Goal: Communication & Community: Ask a question

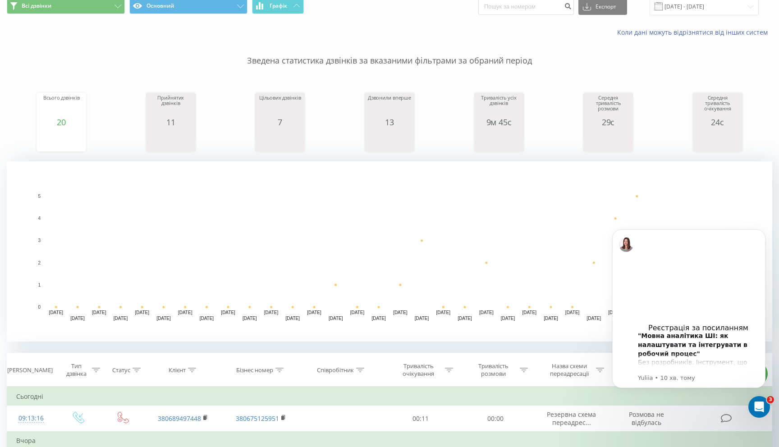
scroll to position [55, 0]
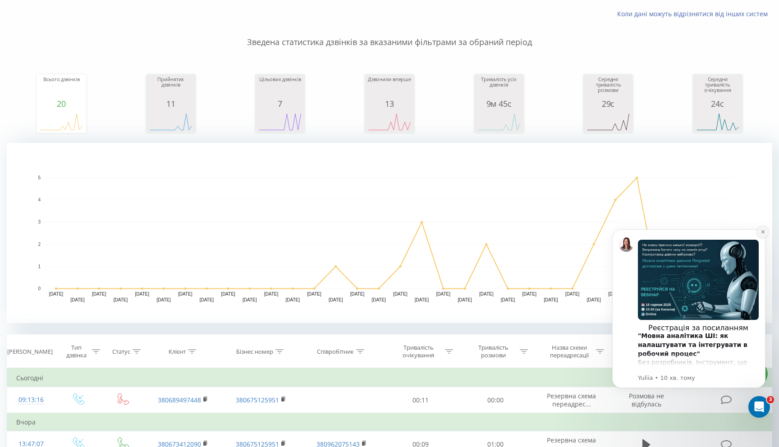
click at [760, 231] on icon "Dismiss notification" at bounding box center [762, 231] width 5 height 5
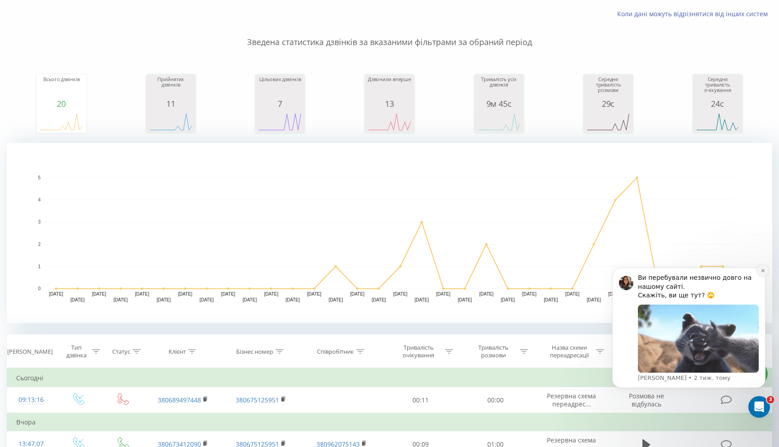
click at [761, 274] on button "Dismiss notification" at bounding box center [763, 271] width 12 height 12
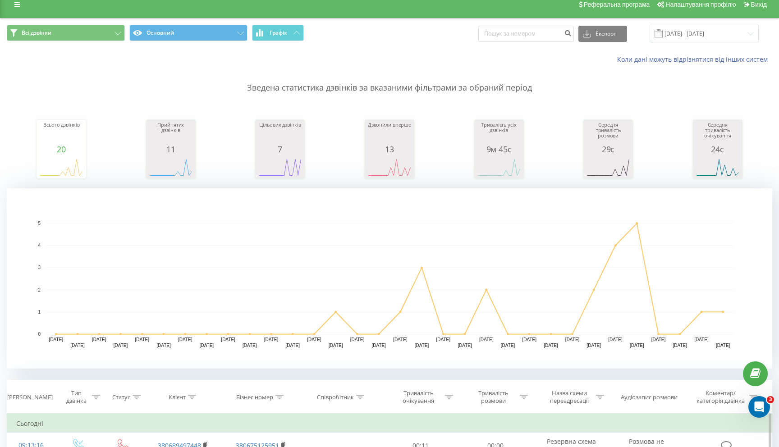
scroll to position [0, 0]
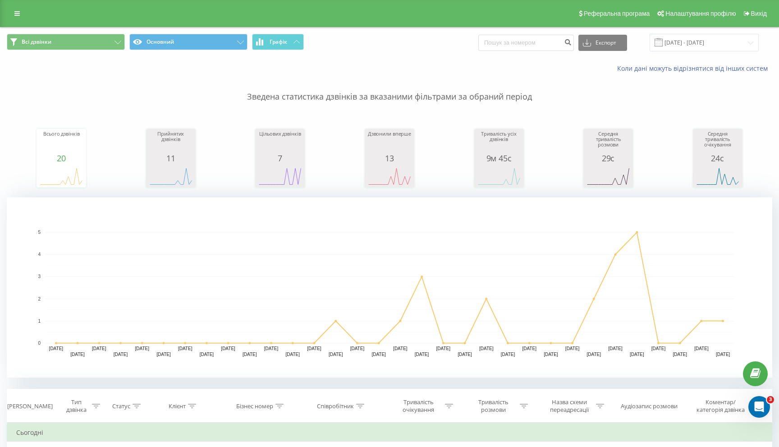
click at [384, 102] on p "Зведена статистика дзвінків за вказаними фільтрами за обраний період" at bounding box center [389, 88] width 765 height 30
click at [393, 101] on p "Зведена статистика дзвінків за вказаними фільтрами за обраний період" at bounding box center [389, 88] width 765 height 30
click at [403, 99] on p "Зведена статистика дзвінків за вказаними фільтрами за обраний період" at bounding box center [389, 88] width 765 height 30
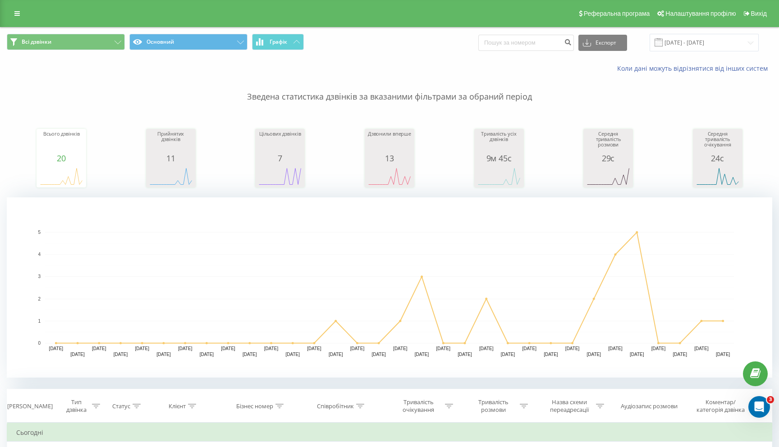
click at [403, 99] on p "Зведена статистика дзвінків за вказаними фільтрами за обраний період" at bounding box center [389, 88] width 765 height 30
click at [420, 96] on p "Зведена статистика дзвінків за вказаними фільтрами за обраний період" at bounding box center [389, 88] width 765 height 30
click at [508, 101] on p "Зведена статистика дзвінків за вказаними фільтрами за обраний період" at bounding box center [389, 88] width 765 height 30
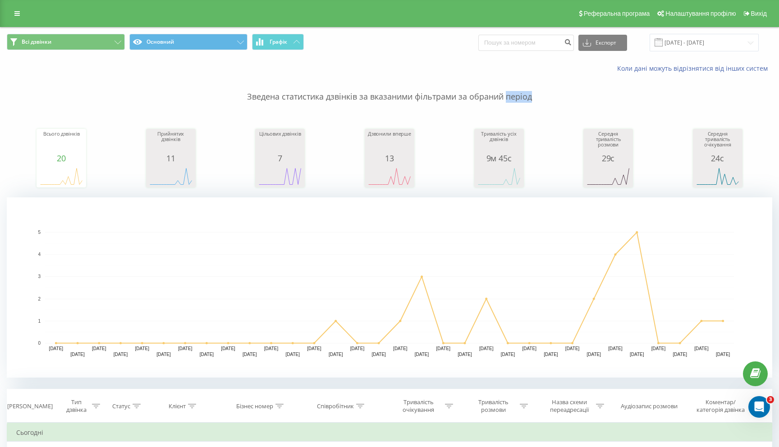
click at [508, 101] on p "Зведена статистика дзвінків за вказаними фільтрами за обраний період" at bounding box center [389, 88] width 765 height 30
click at [518, 110] on div "Зведена статистика дзвінків за вказаними фільтрами за обраний період Всього дзв…" at bounding box center [389, 225] width 765 height 305
click at [519, 93] on p "Зведена статистика дзвінків за вказаними фільтрами за обраний період" at bounding box center [389, 88] width 765 height 30
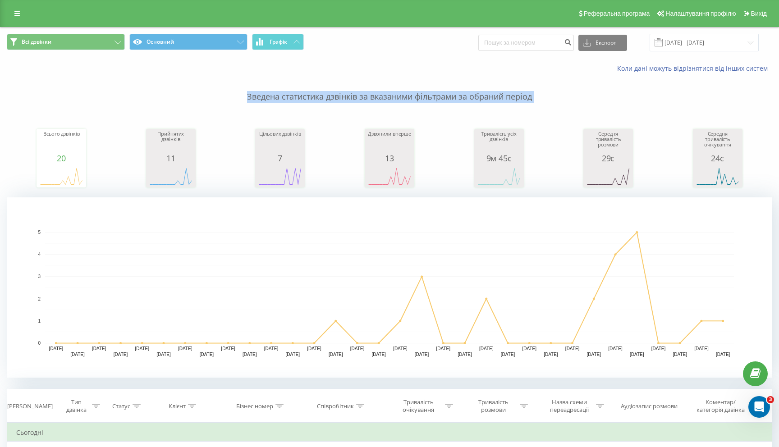
click at [525, 98] on p "Зведена статистика дзвінків за вказаними фільтрами за обраний період" at bounding box center [389, 88] width 765 height 30
click at [504, 101] on p "Зведена статистика дзвінків за вказаними фільтрами за обраний період" at bounding box center [389, 88] width 765 height 30
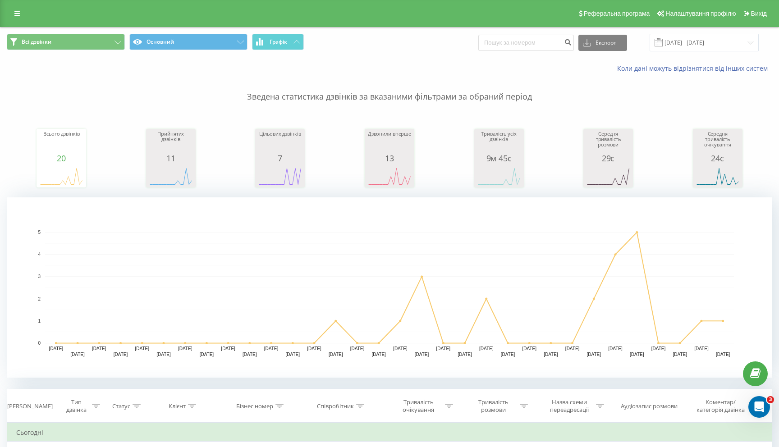
click at [513, 98] on p "Зведена статистика дзвінків за вказаними фільтрами за обраний період" at bounding box center [389, 88] width 765 height 30
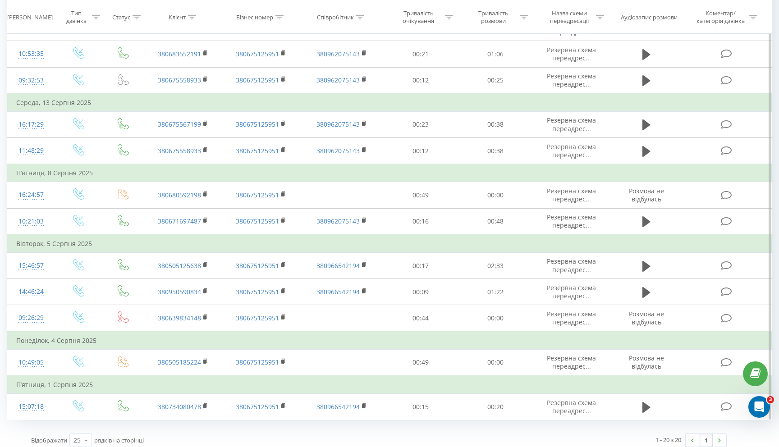
scroll to position [691, 0]
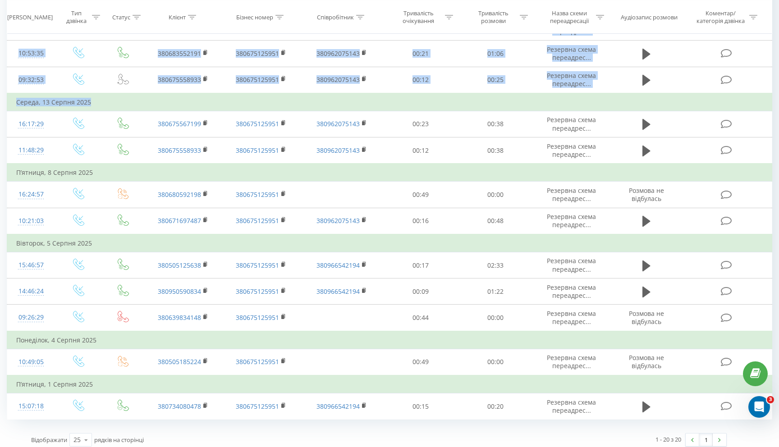
drag, startPoint x: 96, startPoint y: 100, endPoint x: 0, endPoint y: 96, distance: 95.6
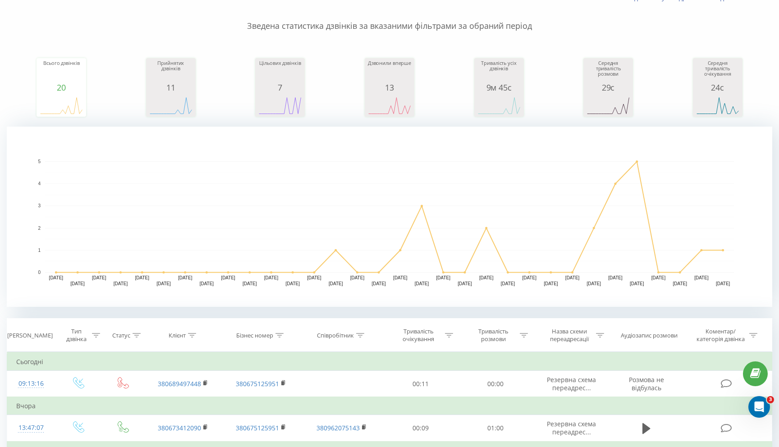
scroll to position [0, 0]
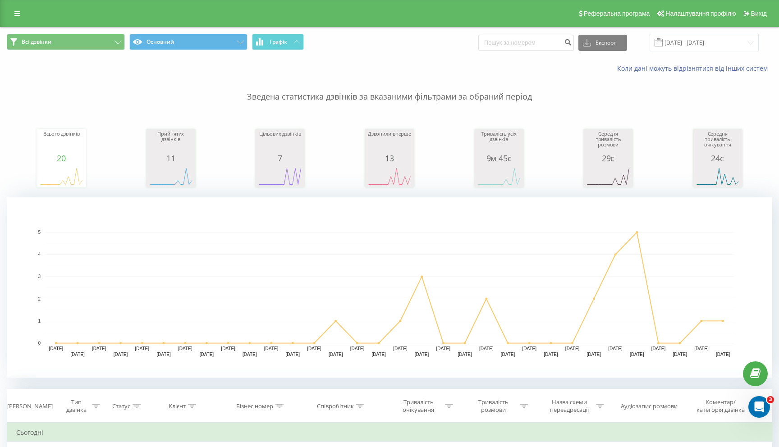
click at [350, 101] on p "Зведена статистика дзвінків за вказаними фільтрами за обраний період" at bounding box center [389, 88] width 765 height 30
click at [382, 94] on p "Зведена статистика дзвінків за вказаними фільтрами за обраний період" at bounding box center [389, 88] width 765 height 30
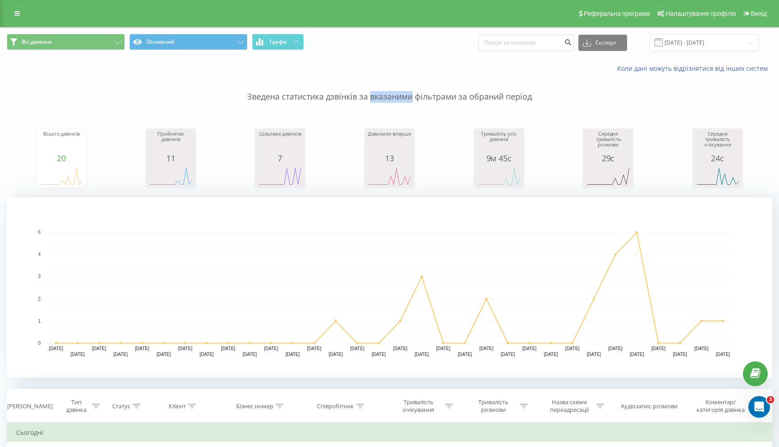
click at [382, 94] on p "Зведена статистика дзвінків за вказаними фільтрами за обраний період" at bounding box center [389, 88] width 765 height 30
click at [393, 94] on p "Зведена статистика дзвінків за вказаними фільтрами за обраний період" at bounding box center [389, 88] width 765 height 30
click at [407, 92] on p "Зведена статистика дзвінків за вказаними фільтрами за обраний період" at bounding box center [389, 88] width 765 height 30
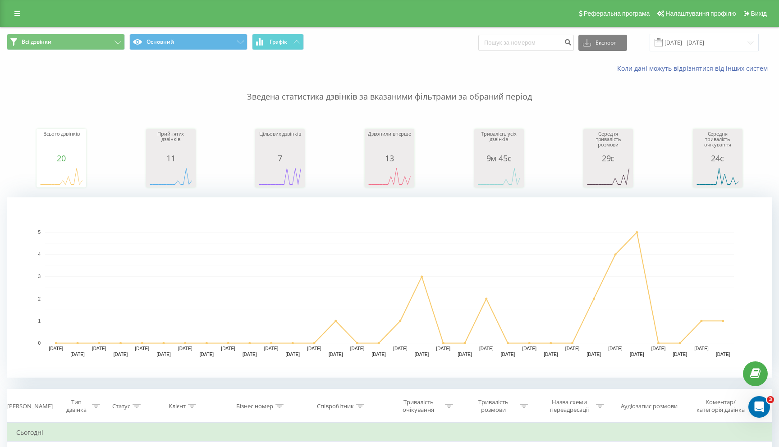
click at [407, 92] on p "Зведена статистика дзвінків за вказаними фільтрами за обраний період" at bounding box center [389, 88] width 765 height 30
click at [418, 93] on p "Зведена статистика дзвінків за вказаними фільтрами за обраний період" at bounding box center [389, 88] width 765 height 30
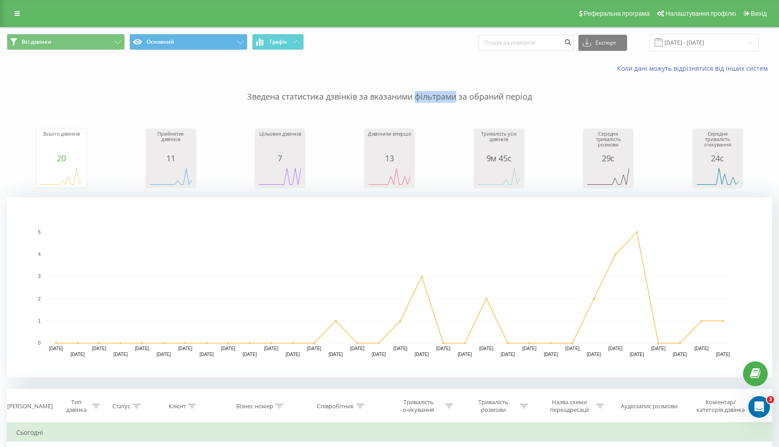
click at [424, 92] on p "Зведена статистика дзвінків за вказаними фільтрами за обраний період" at bounding box center [389, 88] width 765 height 30
click at [426, 93] on p "Зведена статистика дзвінків за вказаними фільтрами за обраний період" at bounding box center [389, 88] width 765 height 30
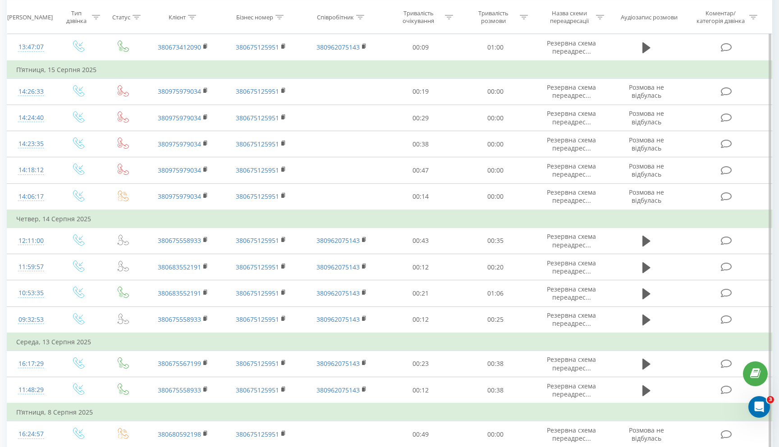
scroll to position [448, 0]
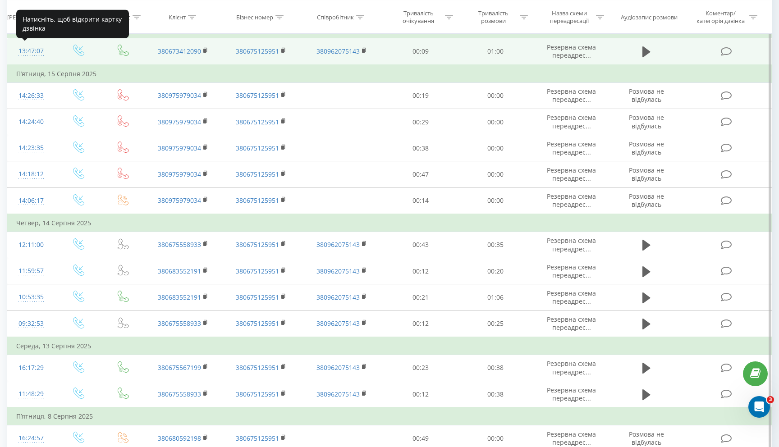
click at [28, 51] on div "13:47:07" at bounding box center [31, 51] width 30 height 18
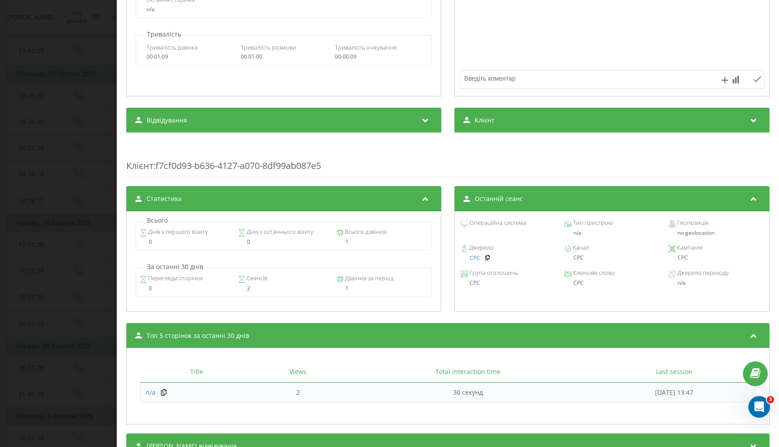
scroll to position [208, 0]
click at [39, 163] on div "Дзвінок : ua13_-1755514027.977270 1 x - 01:00 00:00 00:00 Транскрипція Для AI-а…" at bounding box center [389, 223] width 779 height 447
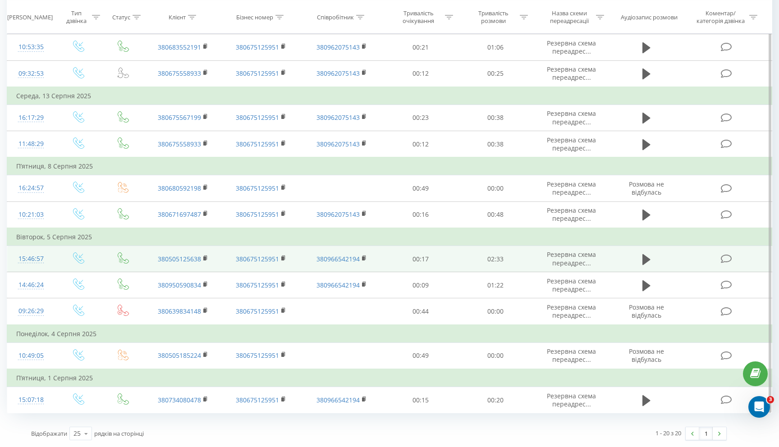
scroll to position [691, 0]
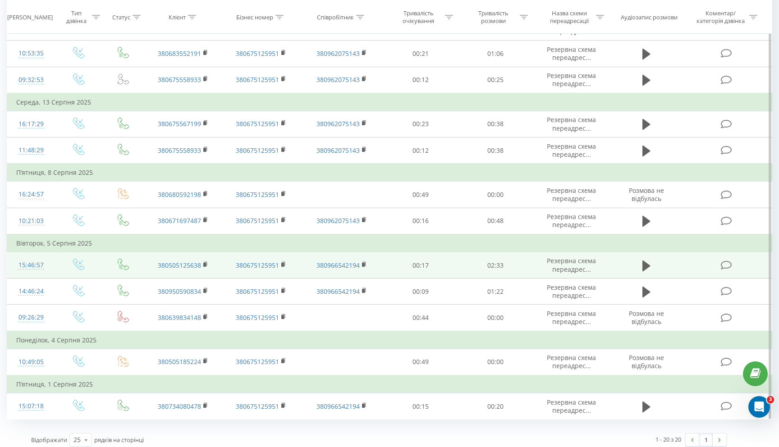
click at [32, 262] on div "15:46:57" at bounding box center [31, 265] width 30 height 18
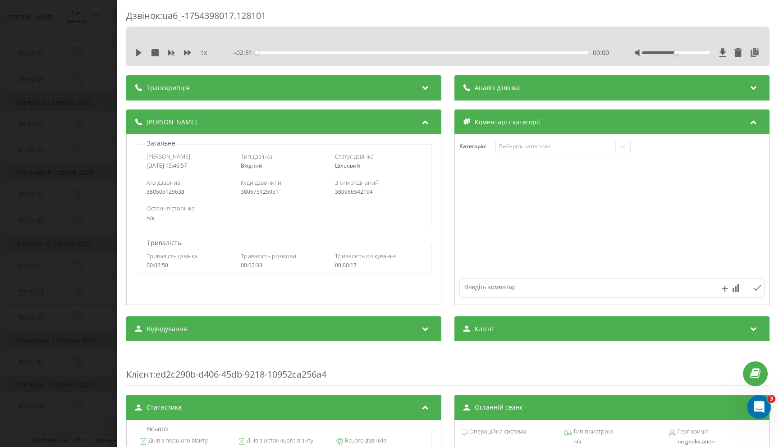
click at [757, 400] on icon "Відкрити програму для спілкування Intercom" at bounding box center [757, 405] width 15 height 15
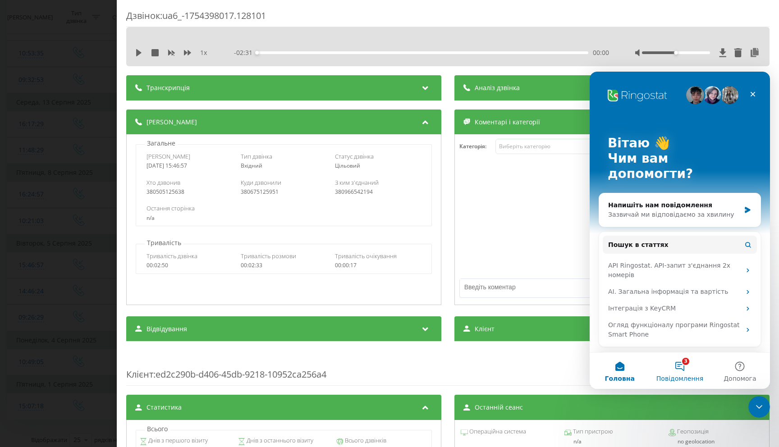
click at [689, 368] on button "3 Повідомлення" at bounding box center [679, 371] width 60 height 36
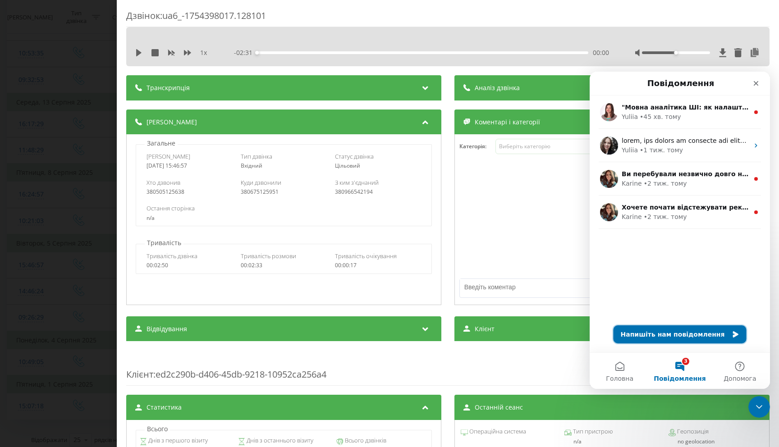
click at [684, 333] on button "Напишіть нам повідомлення" at bounding box center [679, 334] width 133 height 18
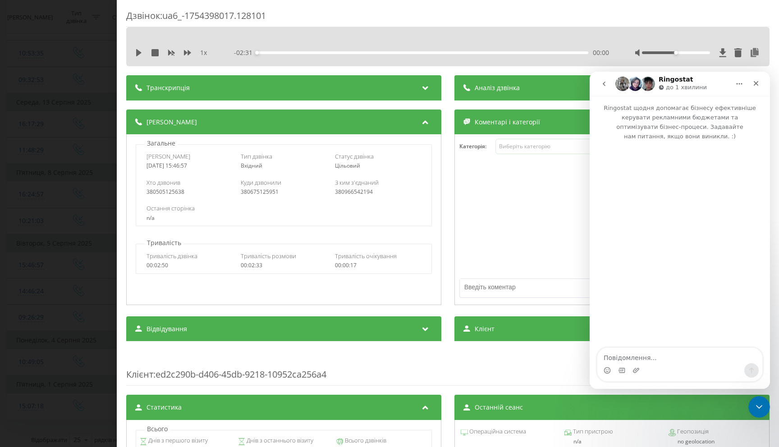
click at [668, 360] on textarea "Повідомлення..." at bounding box center [679, 355] width 165 height 15
type textarea "Добрий день"
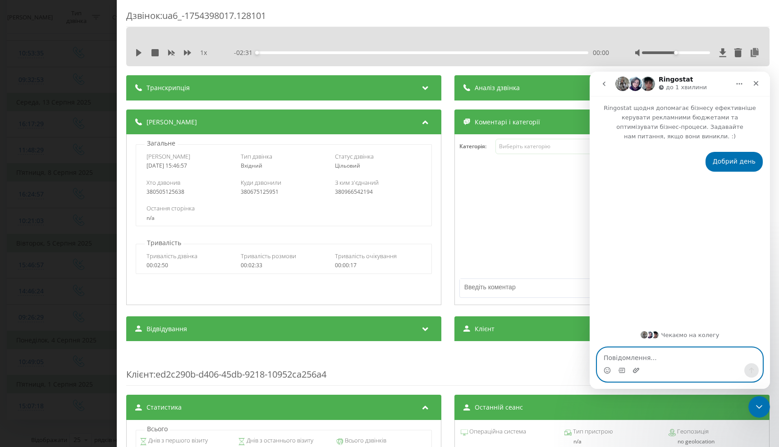
click at [637, 370] on icon "Завантажити вкладений файл" at bounding box center [636, 370] width 6 height 5
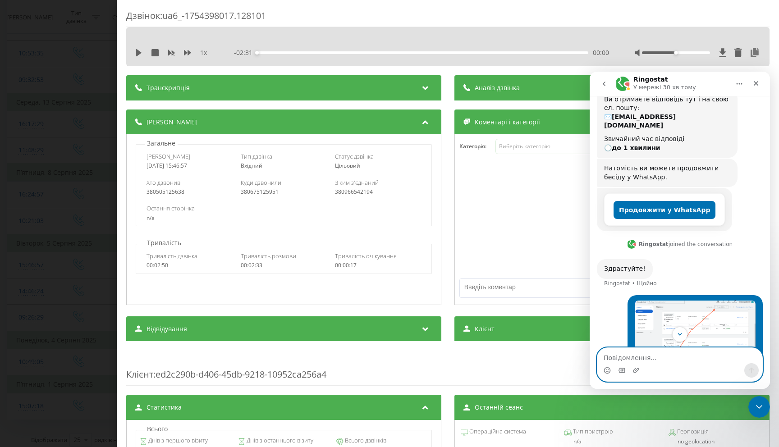
scroll to position [107, 0]
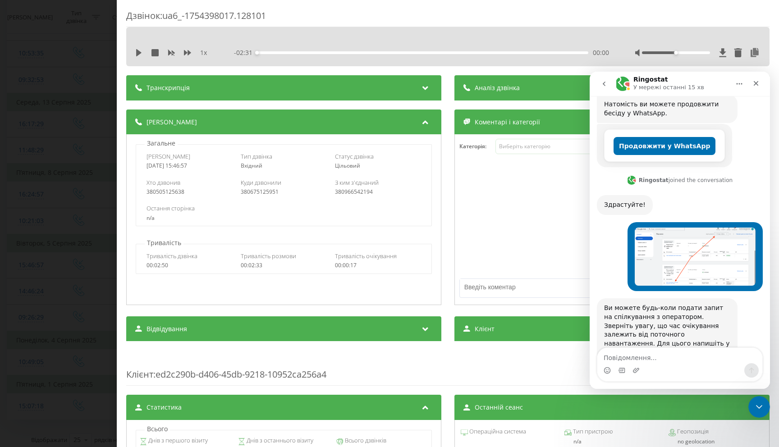
click at [651, 367] on div "Месенджер Intercom" at bounding box center [679, 370] width 165 height 14
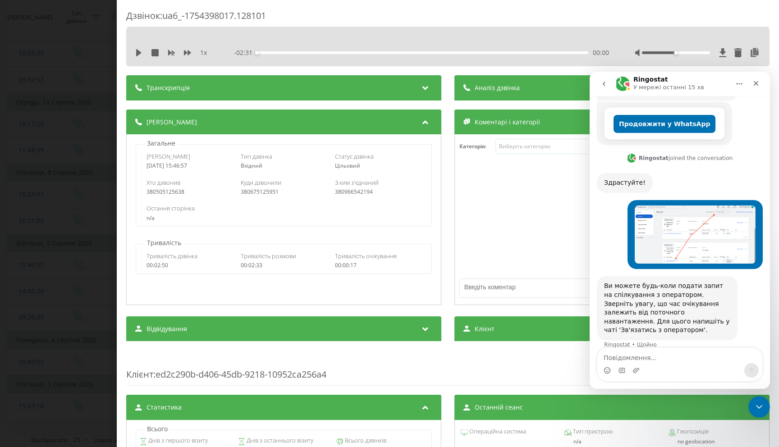
scroll to position [178, 0]
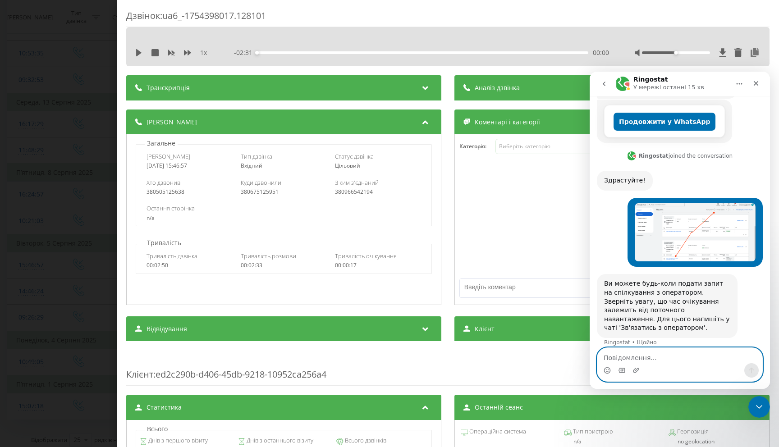
click at [650, 361] on textarea "Повідомлення..." at bounding box center [679, 355] width 165 height 15
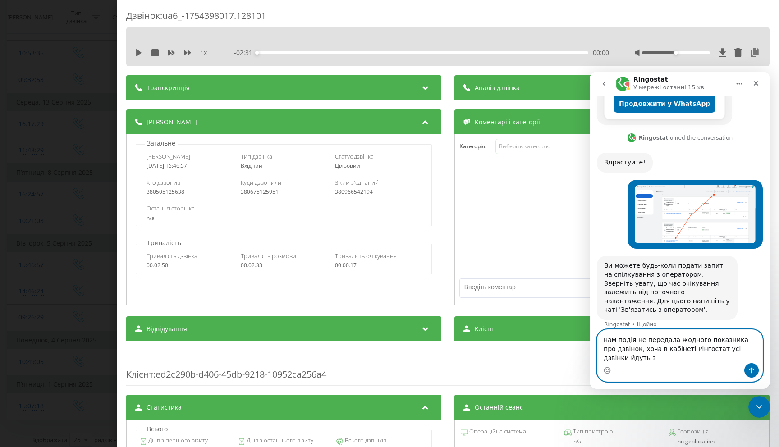
scroll to position [196, 0]
type textarea "нам подія не передала жодного показника про дзвінок, хоча в кабінеті Рінгостат …"
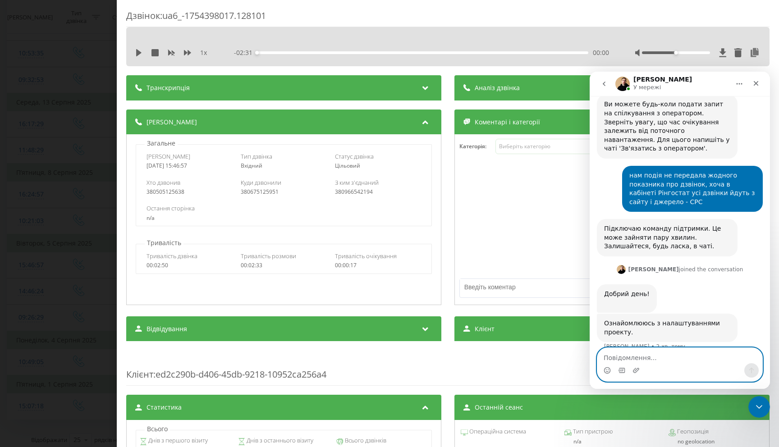
scroll to position [361, 0]
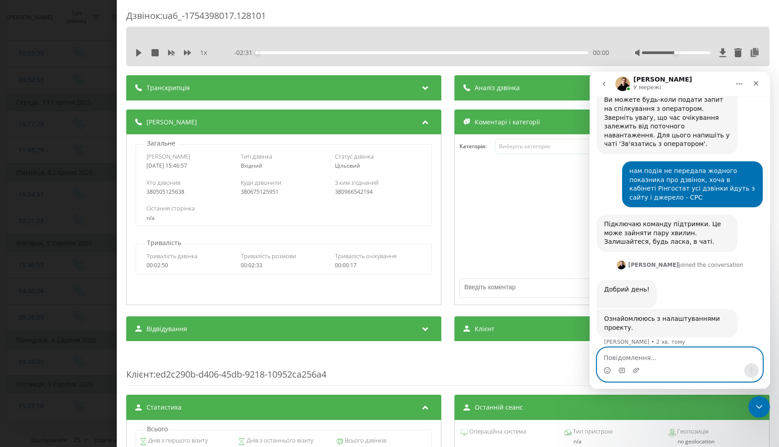
type textarea "+"
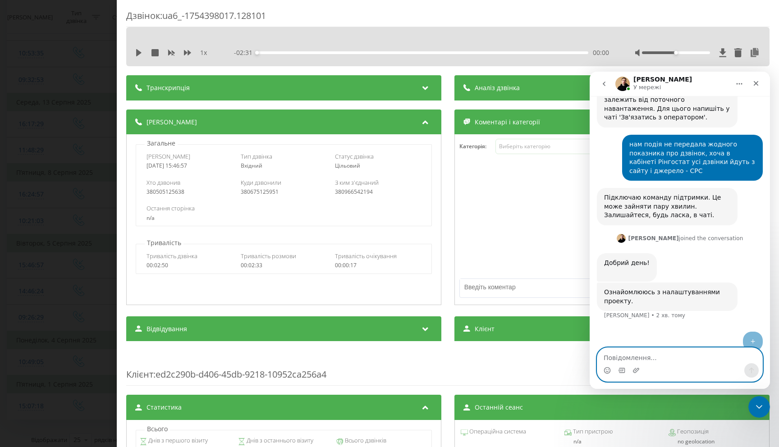
scroll to position [388, 0]
paste textarea "G-5RSE5MK961"
type textarea "G-5RSE5MK961"
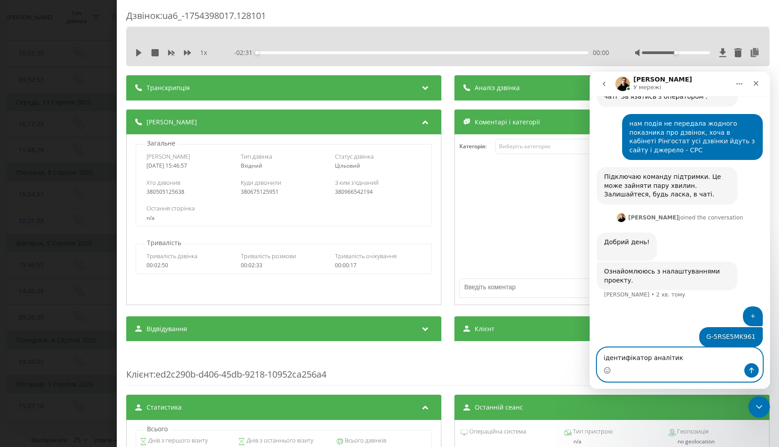
type textarea "ідентифікатор аналітики"
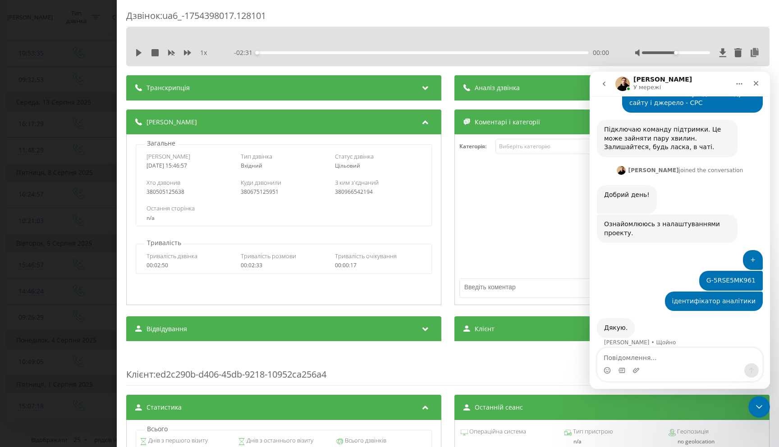
scroll to position [456, 0]
click at [64, 202] on div "Дзвінок : ua6_-1754398017.128101 1 x - 02:31 00:00 00:00 Транскрипція Для AI-ан…" at bounding box center [389, 223] width 779 height 447
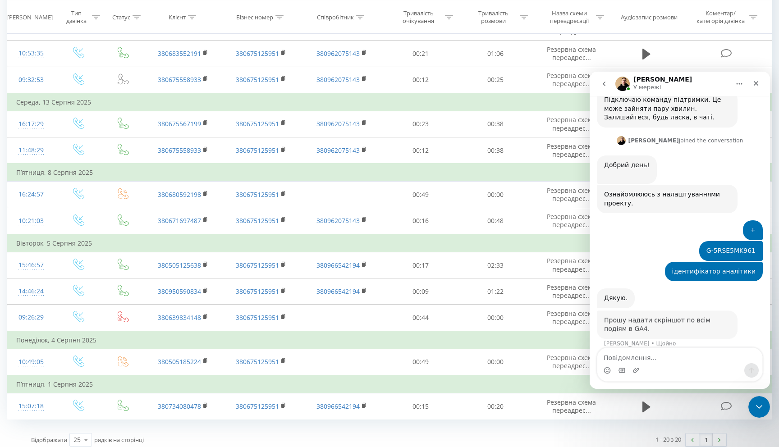
scroll to position [485, 0]
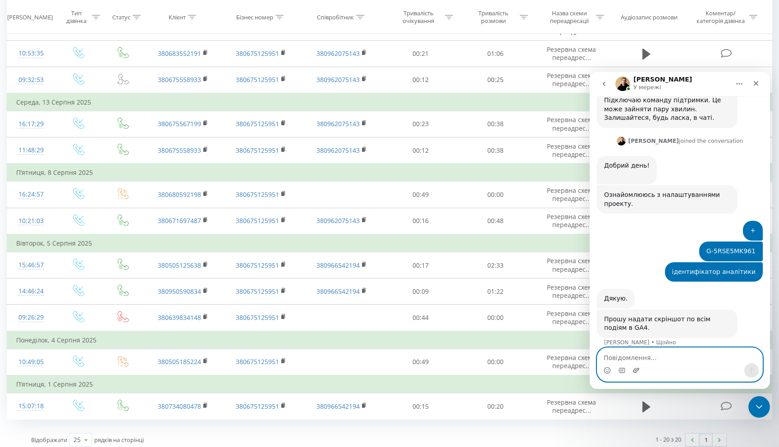
click at [636, 367] on icon "Завантажити вкладений файл" at bounding box center [635, 370] width 7 height 7
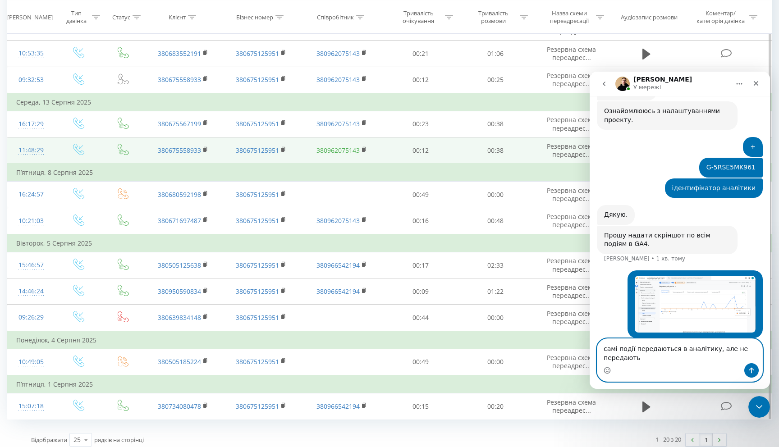
scroll to position [569, 0]
type textarea "самі події передаються в аналітику, але не передаються як платний трафік"
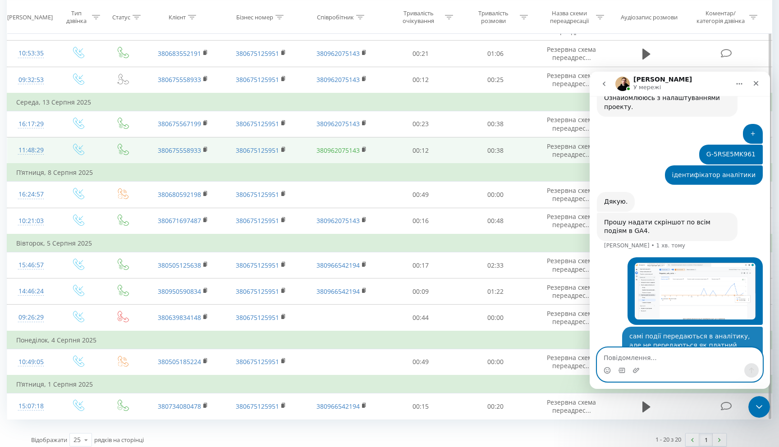
scroll to position [589, 0]
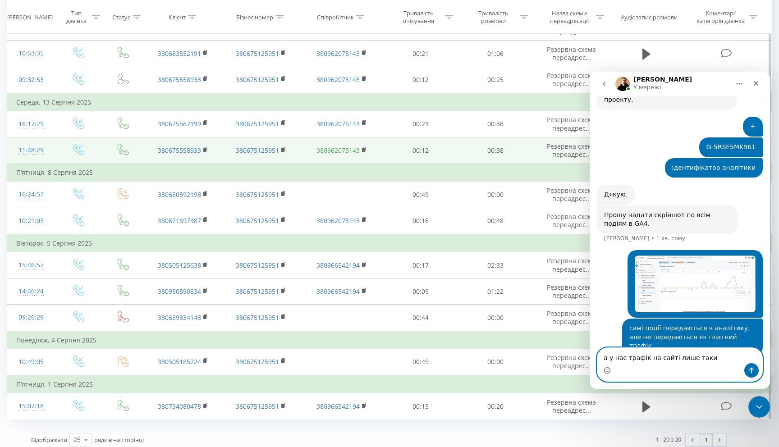
type textarea "а у нас трафік на сайті лише такий"
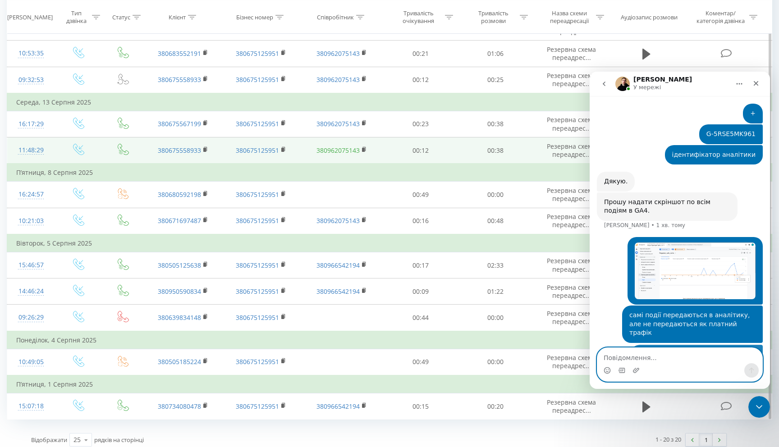
scroll to position [610, 0]
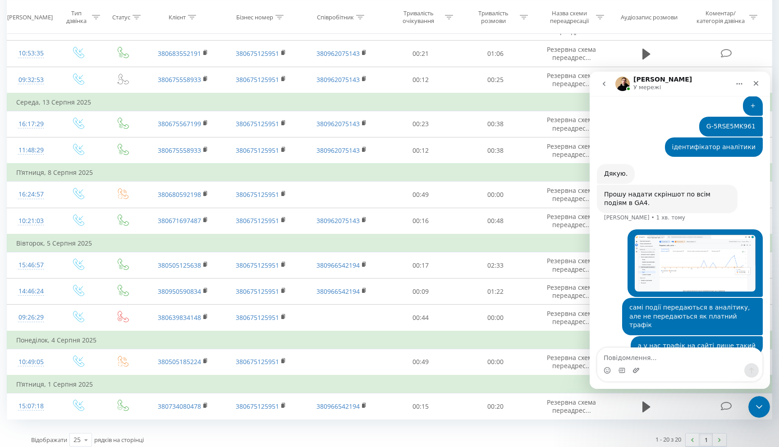
click at [635, 370] on icon "Завантажити вкладений файл" at bounding box center [636, 370] width 6 height 5
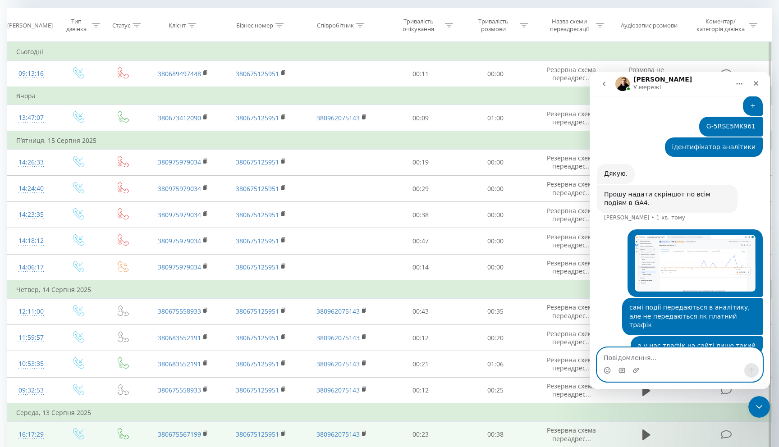
scroll to position [369, 0]
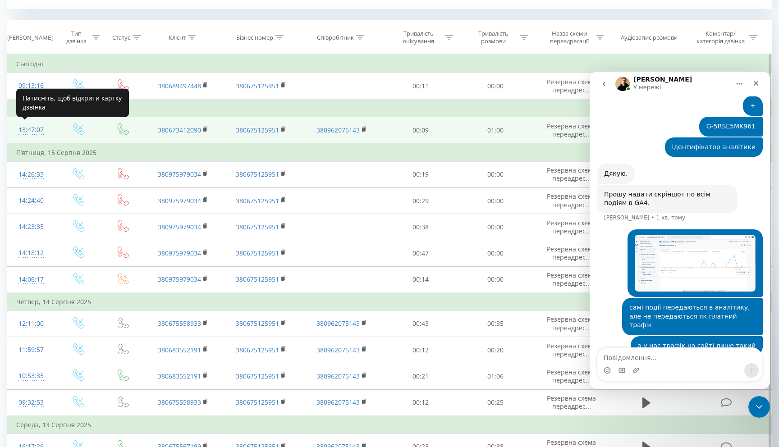
click at [32, 129] on div "13:47:07" at bounding box center [31, 130] width 30 height 18
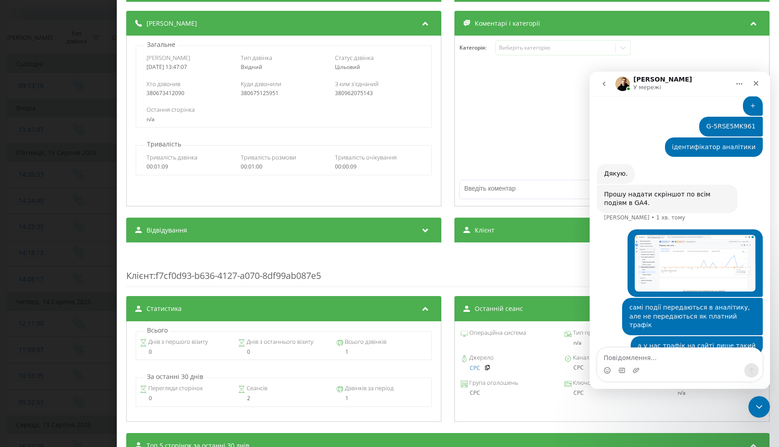
scroll to position [96, 0]
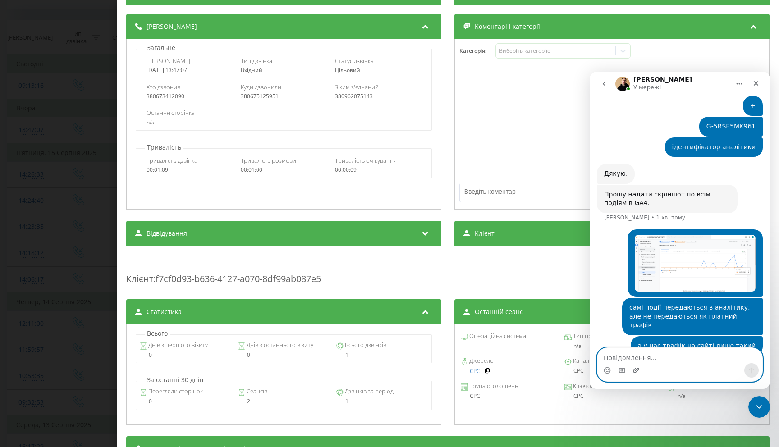
click at [637, 369] on icon "Завантажити вкладений файл" at bounding box center [635, 370] width 7 height 7
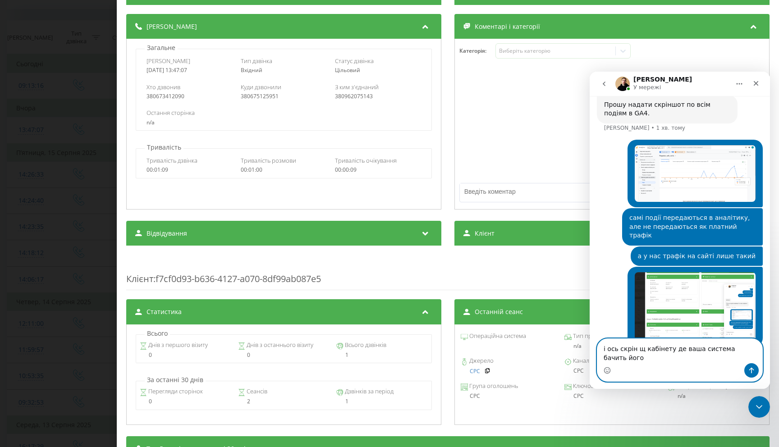
scroll to position [700, 0]
type textarea "і ось скрін щ кабінету де ваша система бачить його як cpc nрафык"
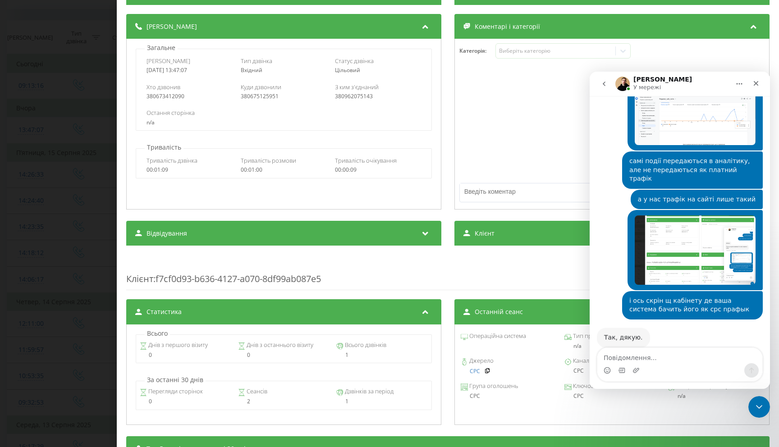
scroll to position [747, 0]
click at [619, 333] on div "Так, дякую." at bounding box center [623, 337] width 39 height 9
click at [629, 333] on div "Так, дякую." at bounding box center [623, 337] width 39 height 9
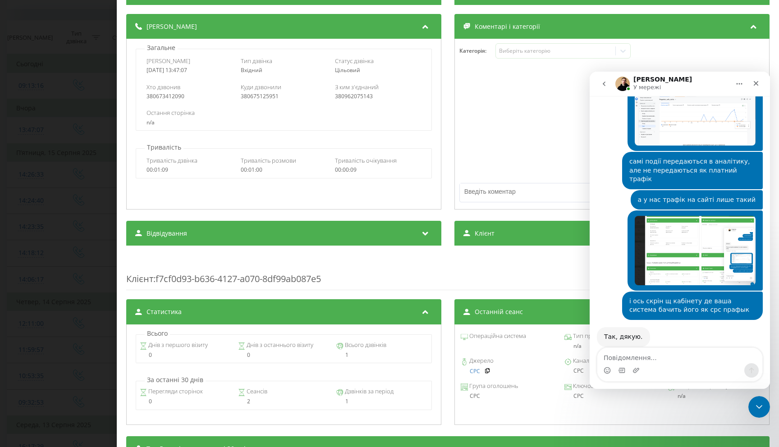
click at [689, 297] on div "і ось скрін щ кабінету де ваша система бачить його як cpc nрафык" at bounding box center [692, 306] width 126 height 18
click at [693, 297] on div "і ось скрін щ кабінету де ваша система бачить його як cpc nрафык" at bounding box center [692, 306] width 126 height 18
click at [640, 352] on textarea "Повідомлення..." at bounding box center [679, 355] width 165 height 15
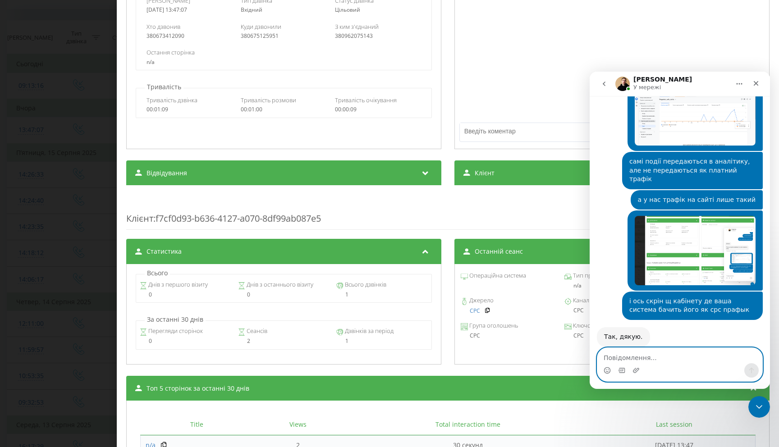
scroll to position [249, 0]
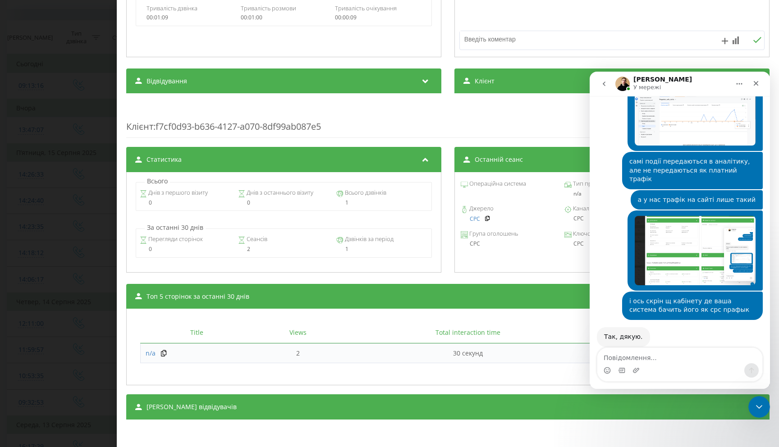
click at [320, 128] on div "Клієнт : f7cf0d93-b636-4127-a070-8df99ab087e5" at bounding box center [447, 120] width 643 height 36
click at [333, 127] on div "Клієнт : f7cf0d93-b636-4127-a070-8df99ab087e5" at bounding box center [447, 120] width 643 height 36
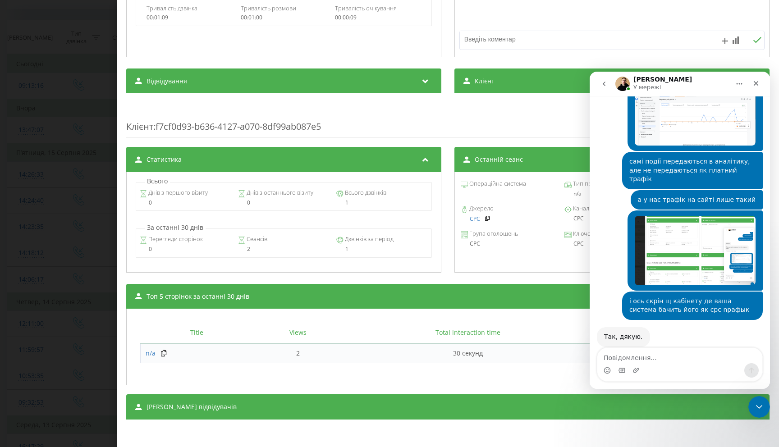
click at [318, 123] on div "Клієнт : f7cf0d93-b636-4127-a070-8df99ab087e5" at bounding box center [447, 120] width 643 height 36
click at [324, 123] on div "Клієнт : f7cf0d93-b636-4127-a070-8df99ab087e5" at bounding box center [447, 120] width 643 height 36
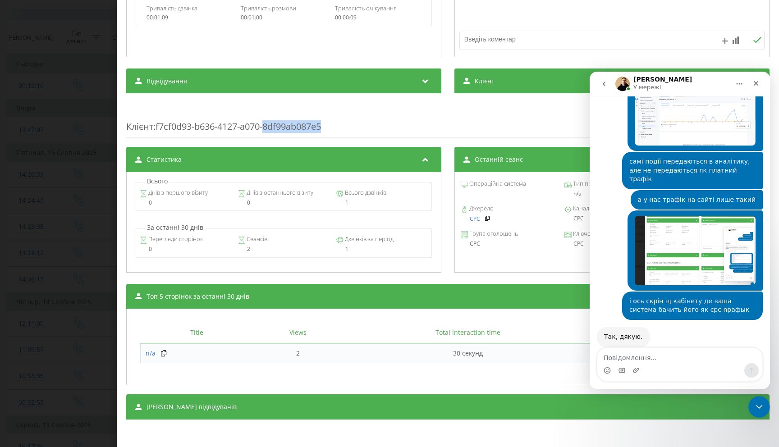
click at [324, 123] on div "Клієнт : f7cf0d93-b636-4127-a070-8df99ab087e5" at bounding box center [447, 120] width 643 height 36
click at [332, 124] on div "Клієнт : f7cf0d93-b636-4127-a070-8df99ab087e5" at bounding box center [447, 120] width 643 height 36
click at [322, 125] on div "Клієнт : f7cf0d93-b636-4127-a070-8df99ab087e5" at bounding box center [447, 120] width 643 height 36
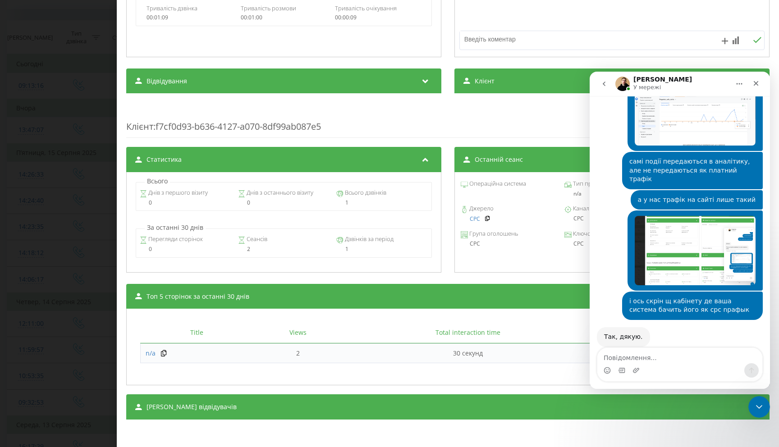
click at [322, 125] on div "Клієнт : f7cf0d93-b636-4127-a070-8df99ab087e5" at bounding box center [447, 120] width 643 height 36
click at [331, 125] on div "Клієнт : f7cf0d93-b636-4127-a070-8df99ab087e5" at bounding box center [447, 120] width 643 height 36
click at [316, 125] on div "Клієнт : f7cf0d93-b636-4127-a070-8df99ab087e5" at bounding box center [447, 120] width 643 height 36
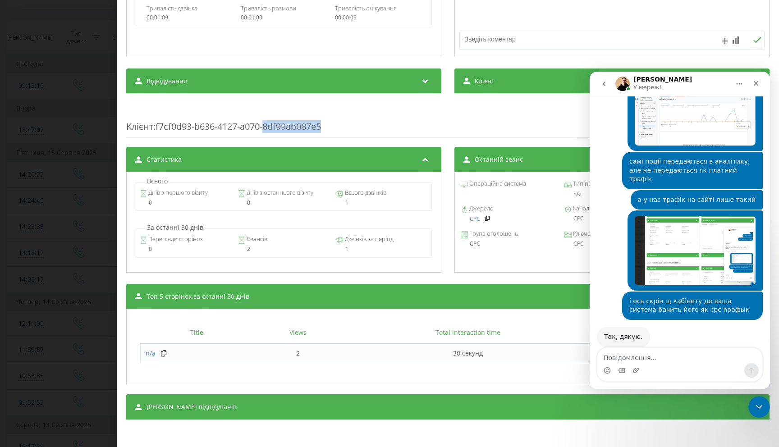
click at [316, 125] on div "Клієнт : f7cf0d93-b636-4127-a070-8df99ab087e5" at bounding box center [447, 120] width 643 height 36
click at [325, 125] on div "Клієнт : f7cf0d93-b636-4127-a070-8df99ab087e5" at bounding box center [447, 120] width 643 height 36
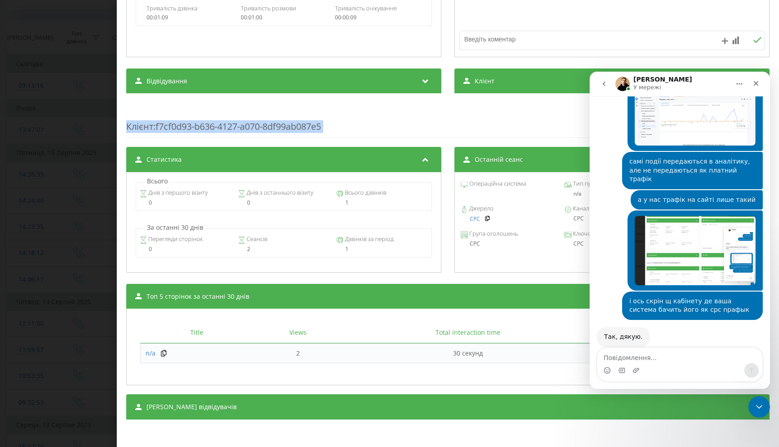
click at [331, 125] on div "Клієнт : f7cf0d93-b636-4127-a070-8df99ab087e5" at bounding box center [447, 120] width 643 height 36
click at [316, 125] on div "Клієнт : f7cf0d93-b636-4127-a070-8df99ab087e5" at bounding box center [447, 120] width 643 height 36
click at [324, 126] on div "Клієнт : f7cf0d93-b636-4127-a070-8df99ab087e5" at bounding box center [447, 120] width 643 height 36
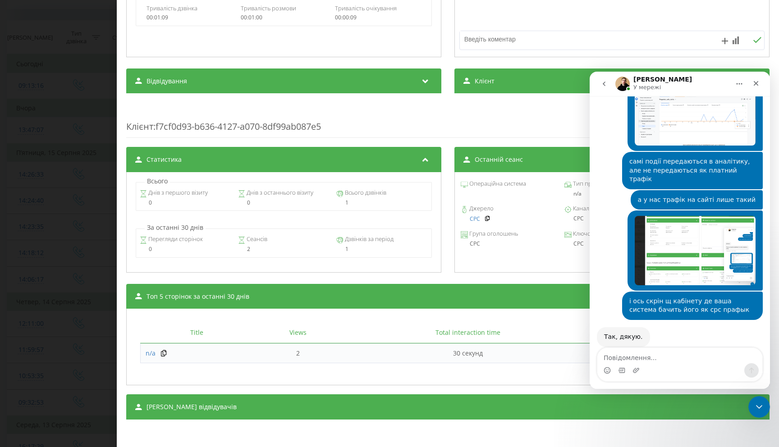
click at [324, 126] on div "Клієнт : f7cf0d93-b636-4127-a070-8df99ab087e5" at bounding box center [447, 120] width 643 height 36
click at [330, 126] on div "Клієнт : f7cf0d93-b636-4127-a070-8df99ab087e5" at bounding box center [447, 120] width 643 height 36
click at [318, 123] on div "Клієнт : f7cf0d93-b636-4127-a070-8df99ab087e5" at bounding box center [447, 120] width 643 height 36
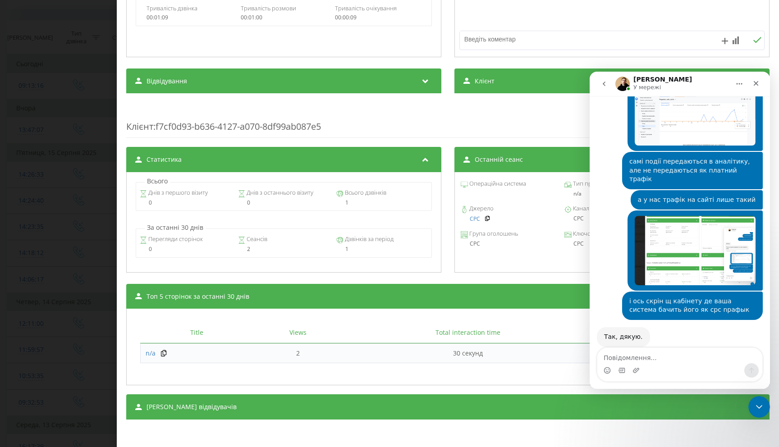
click at [318, 123] on div "Клієнт : f7cf0d93-b636-4127-a070-8df99ab087e5" at bounding box center [447, 120] width 643 height 36
click at [327, 124] on div "Клієнт : f7cf0d93-b636-4127-a070-8df99ab087e5" at bounding box center [447, 120] width 643 height 36
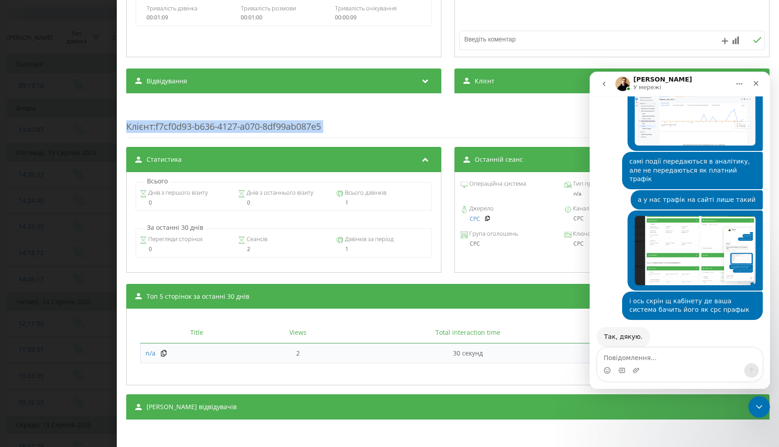
click at [331, 124] on div "Клієнт : f7cf0d93-b636-4127-a070-8df99ab087e5" at bounding box center [447, 120] width 643 height 36
click at [306, 127] on div "Клієнт : f7cf0d93-b636-4127-a070-8df99ab087e5" at bounding box center [447, 120] width 643 height 36
click at [317, 127] on div "Клієнт : f7cf0d93-b636-4127-a070-8df99ab087e5" at bounding box center [447, 120] width 643 height 36
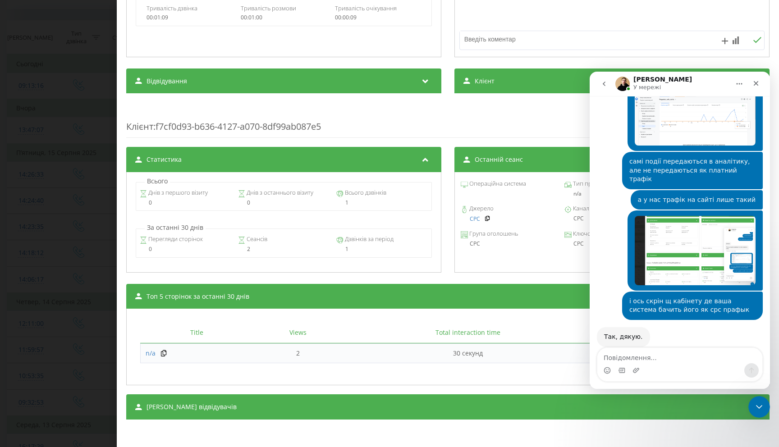
click at [317, 127] on div "Клієнт : f7cf0d93-b636-4127-a070-8df99ab087e5" at bounding box center [447, 120] width 643 height 36
click at [326, 126] on div "Клієнт : f7cf0d93-b636-4127-a070-8df99ab087e5" at bounding box center [447, 120] width 643 height 36
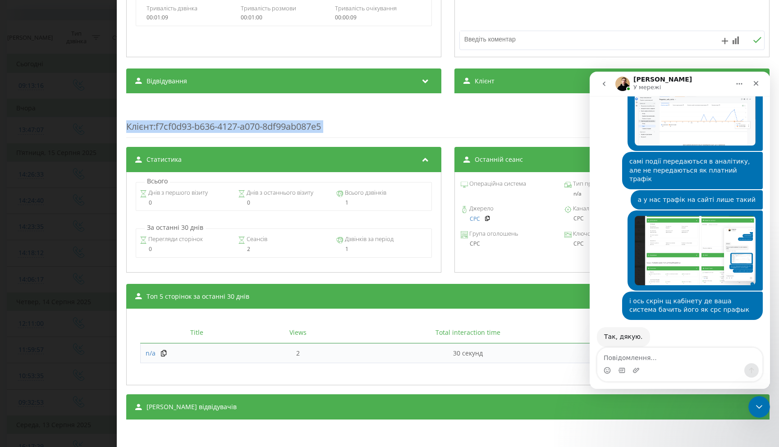
click at [333, 126] on div "Клієнт : f7cf0d93-b636-4127-a070-8df99ab087e5" at bounding box center [447, 120] width 643 height 36
click at [315, 128] on div "Клієнт : f7cf0d93-b636-4127-a070-8df99ab087e5" at bounding box center [447, 120] width 643 height 36
click at [322, 128] on div "Клієнт : f7cf0d93-b636-4127-a070-8df99ab087e5" at bounding box center [447, 120] width 643 height 36
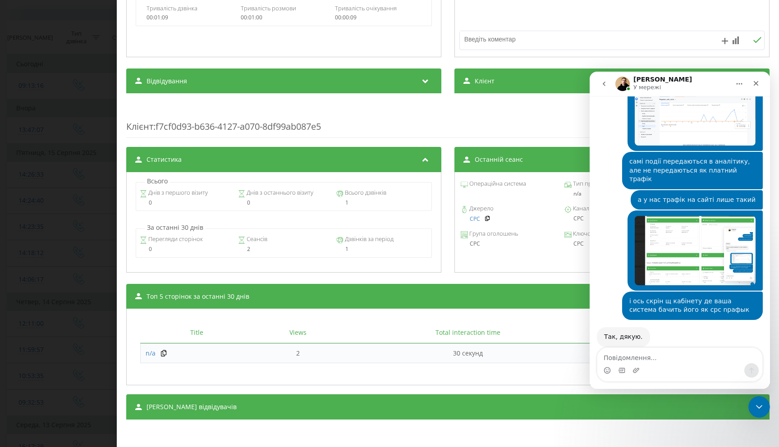
click at [322, 128] on div "Клієнт : f7cf0d93-b636-4127-a070-8df99ab087e5" at bounding box center [447, 120] width 643 height 36
click at [328, 128] on div "Клієнт : f7cf0d93-b636-4127-a070-8df99ab087e5" at bounding box center [447, 120] width 643 height 36
click at [299, 125] on div "Клієнт : f7cf0d93-b636-4127-a070-8df99ab087e5" at bounding box center [447, 120] width 643 height 36
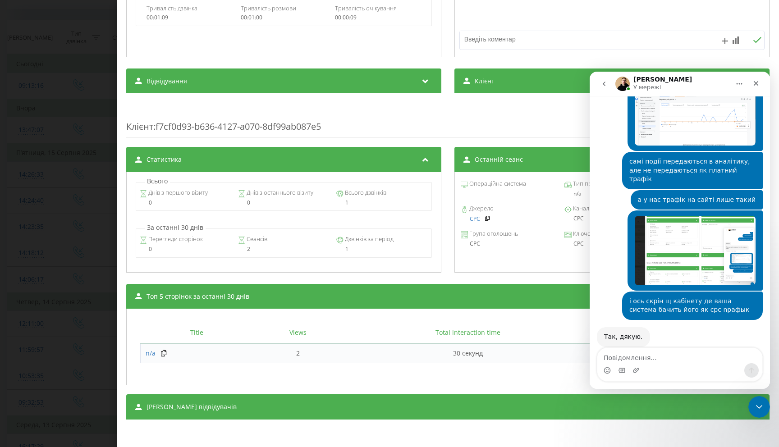
click at [299, 125] on div "Клієнт : f7cf0d93-b636-4127-a070-8df99ab087e5" at bounding box center [447, 120] width 643 height 36
click at [307, 125] on div "Клієнт : f7cf0d93-b636-4127-a070-8df99ab087e5" at bounding box center [447, 120] width 643 height 36
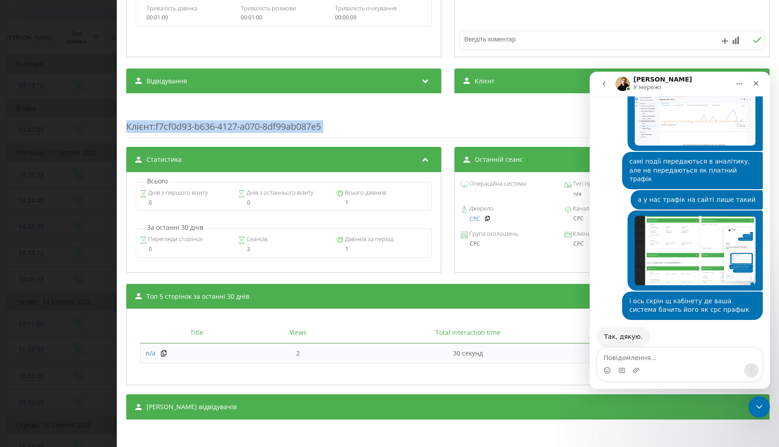
click at [319, 125] on div "Клієнт : f7cf0d93-b636-4127-a070-8df99ab087e5" at bounding box center [447, 120] width 643 height 36
click at [325, 126] on div "Клієнт : f7cf0d93-b636-4127-a070-8df99ab087e5" at bounding box center [447, 120] width 643 height 36
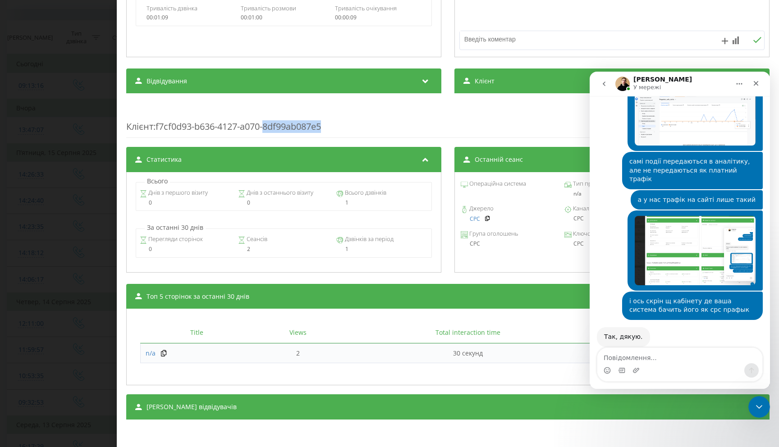
click at [325, 126] on div "Клієнт : f7cf0d93-b636-4127-a070-8df99ab087e5" at bounding box center [447, 120] width 643 height 36
click at [331, 126] on div "Клієнт : f7cf0d93-b636-4127-a070-8df99ab087e5" at bounding box center [447, 120] width 643 height 36
click at [313, 127] on div "Клієнт : f7cf0d93-b636-4127-a070-8df99ab087e5" at bounding box center [447, 120] width 643 height 36
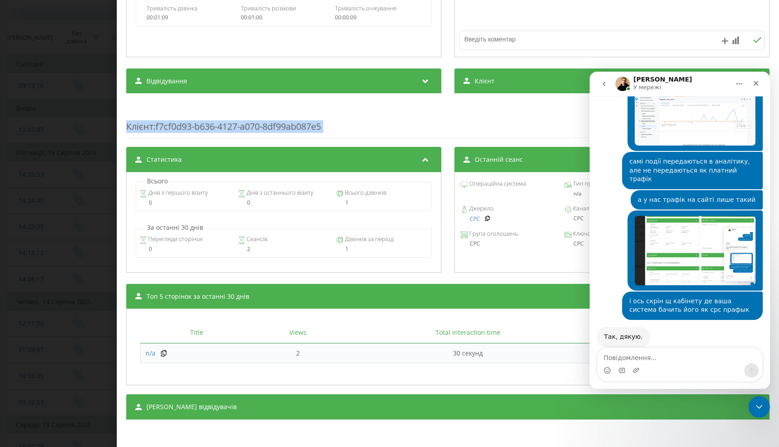
click at [323, 128] on div "Клієнт : f7cf0d93-b636-4127-a070-8df99ab087e5" at bounding box center [447, 120] width 643 height 36
click at [632, 333] on div "Так, дякую." at bounding box center [623, 337] width 39 height 9
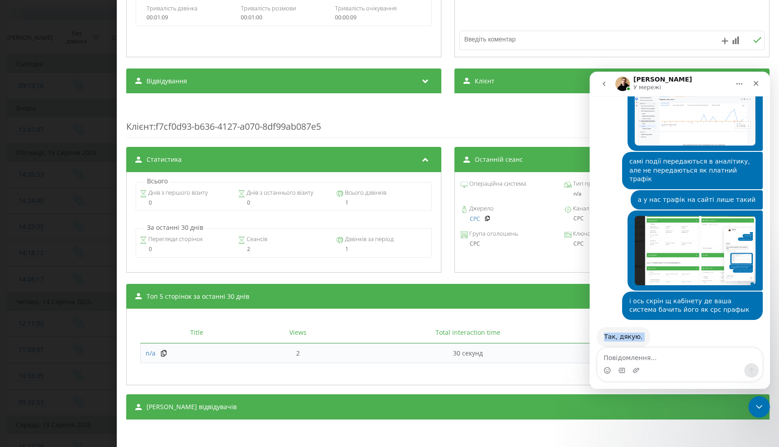
click at [632, 333] on div "Так, дякую." at bounding box center [623, 337] width 39 height 9
click at [636, 333] on div "Так, дякую." at bounding box center [623, 337] width 39 height 9
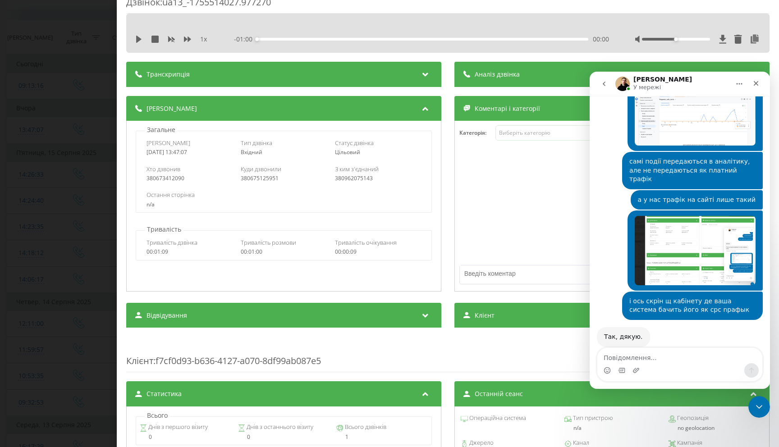
scroll to position [0, 0]
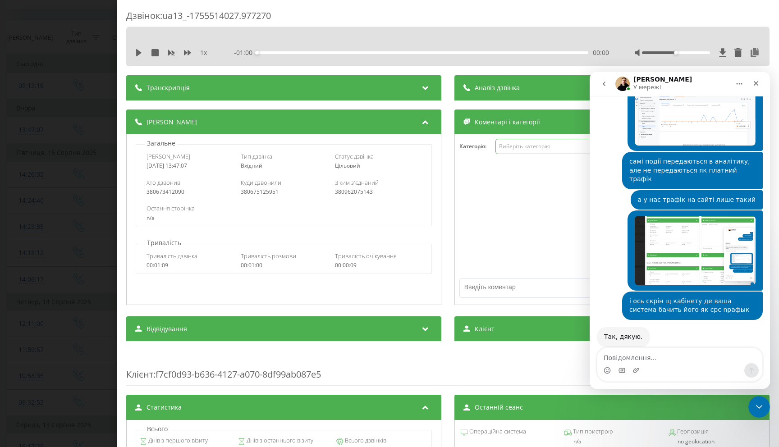
click at [539, 145] on div "Виберіть категорію" at bounding box center [555, 146] width 113 height 7
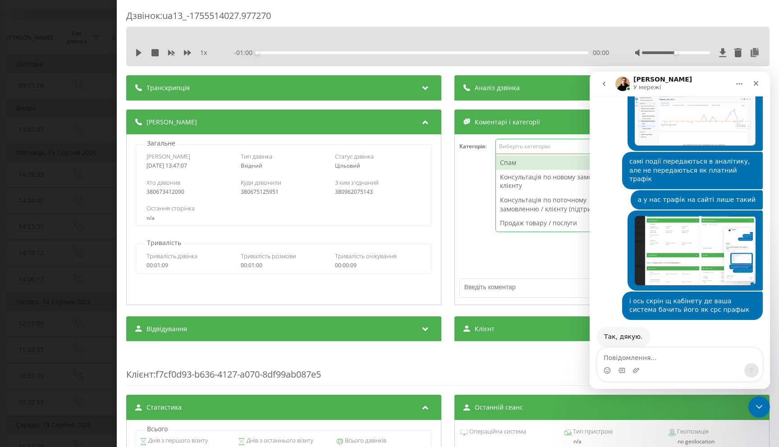
click at [458, 155] on div "Категорія : Спам, 1 of 4. 4 results available. Use Up and Down to choose option…" at bounding box center [612, 152] width 314 height 27
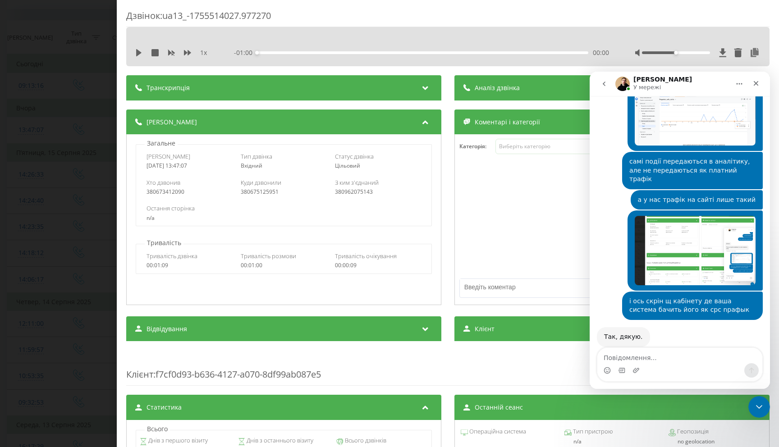
click at [485, 236] on div at bounding box center [612, 220] width 314 height 108
click at [674, 360] on textarea "Повідомлення..." at bounding box center [679, 355] width 165 height 15
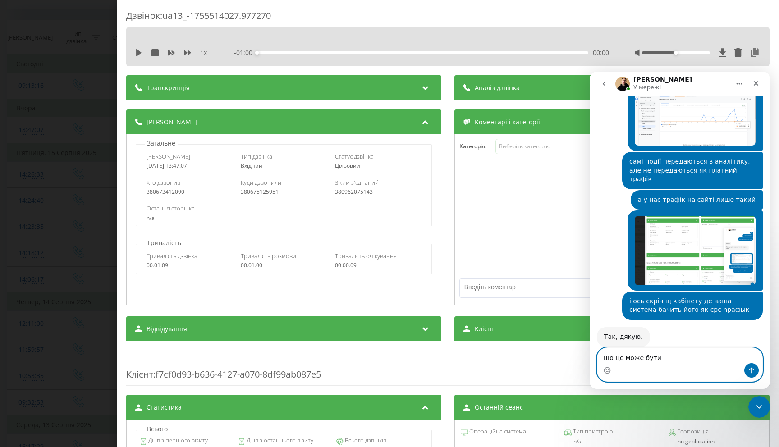
type textarea "що це може бути?"
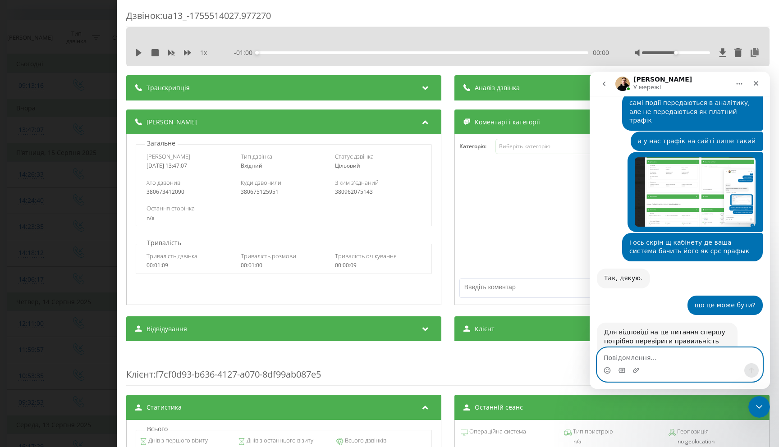
scroll to position [848, 0]
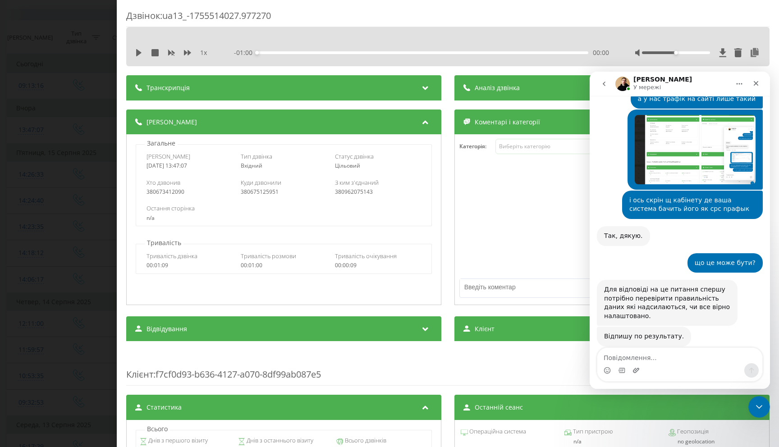
click at [635, 370] on icon "Завантажити вкладений файл" at bounding box center [636, 370] width 6 height 5
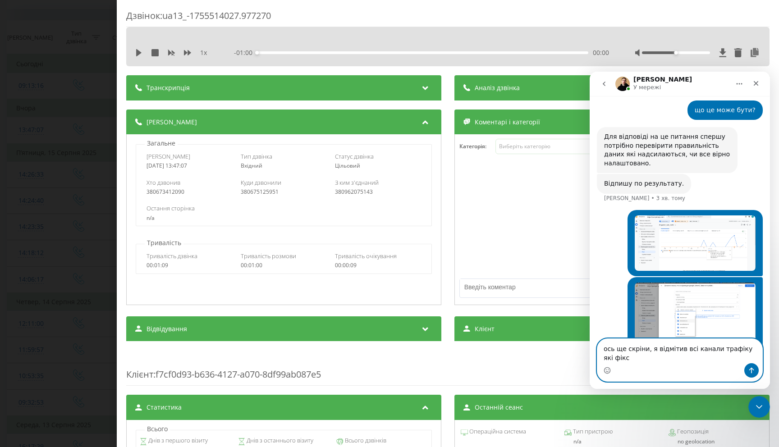
scroll to position [1010, 0]
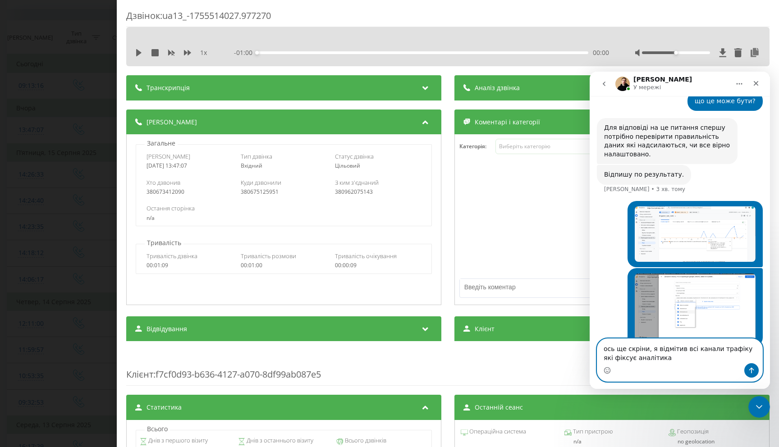
type textarea "ось ще скріни, я відмітив всі канали трафіку які фіксує аналітика"
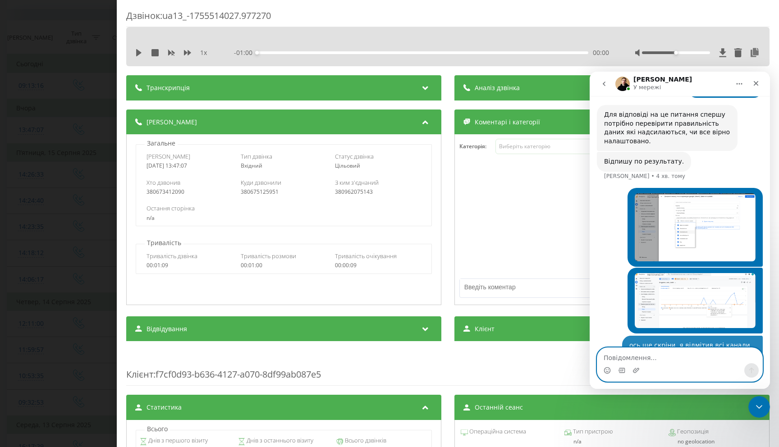
scroll to position [1030, 0]
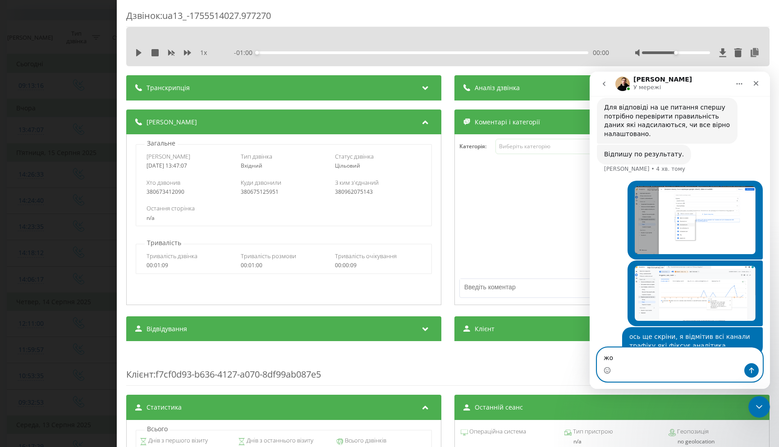
type textarea "ж"
click at [425, 181] on div "Хто дзвонив 380673412090 Куди дзвонили 380675125951 З ким з'єднаний 380962075143" at bounding box center [283, 187] width 295 height 26
click at [81, 19] on div "Дзвінок : ua13_-1755514027.977270 1 x - 01:00 00:00 00:00 Транскрипція Для AI-а…" at bounding box center [389, 223] width 779 height 447
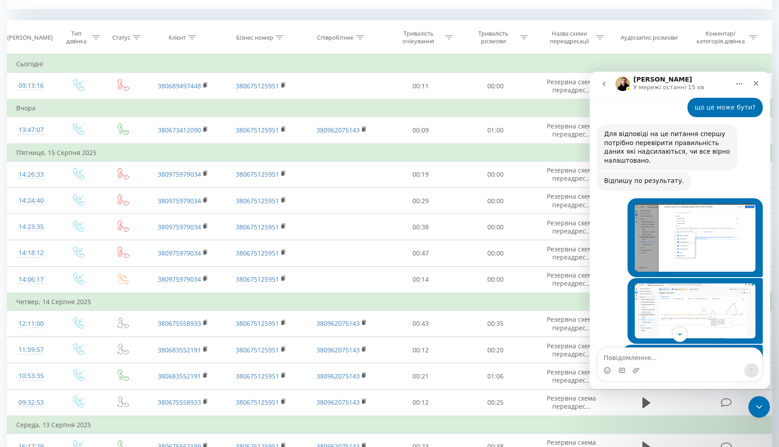
scroll to position [1057, 0]
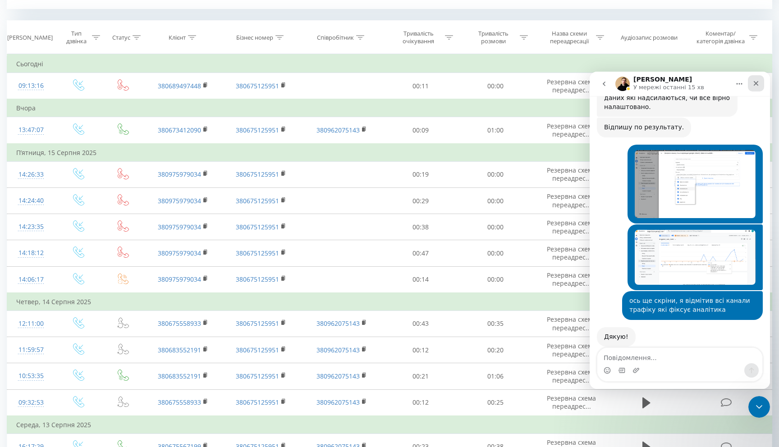
click at [763, 82] on div "Закрити" at bounding box center [756, 83] width 16 height 16
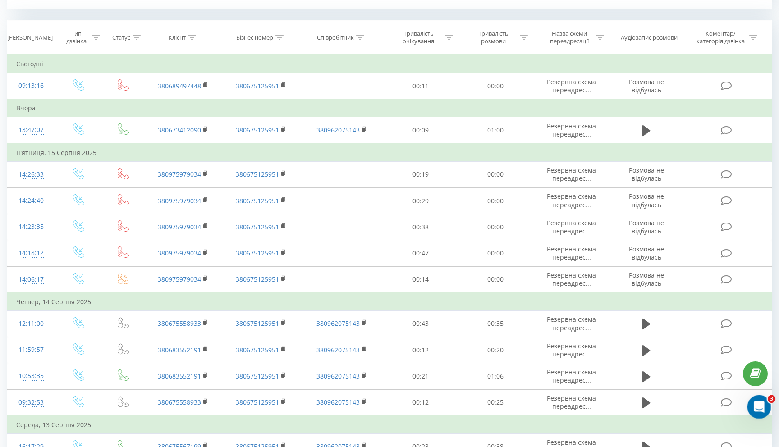
click at [766, 404] on div "Відкрити програму для спілкування Intercom" at bounding box center [758, 406] width 30 height 30
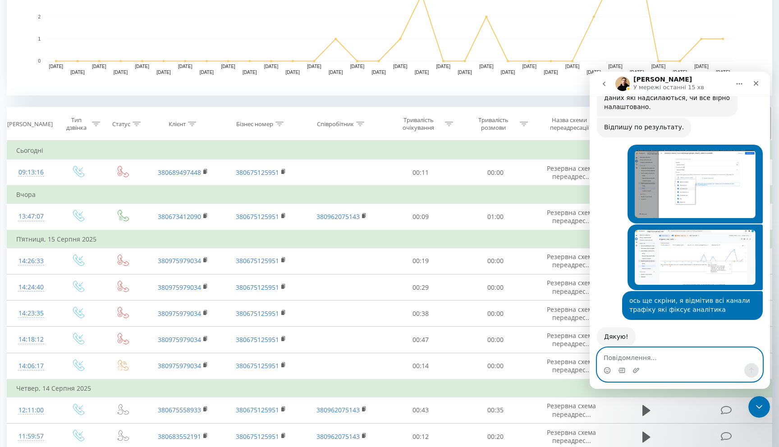
scroll to position [288, 0]
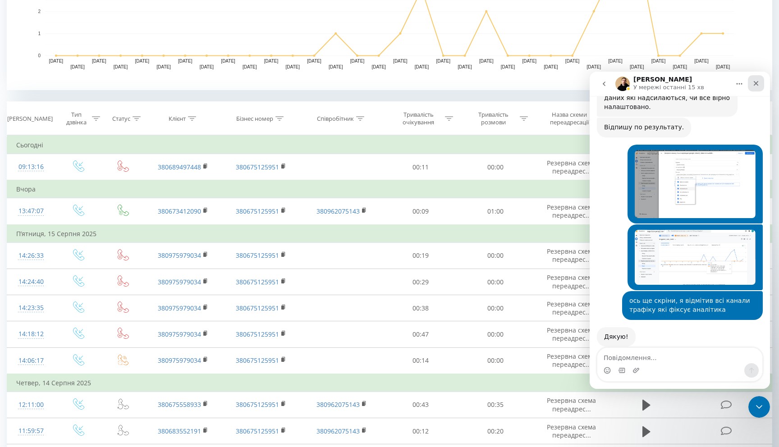
click at [756, 81] on icon "Закрити" at bounding box center [755, 83] width 7 height 7
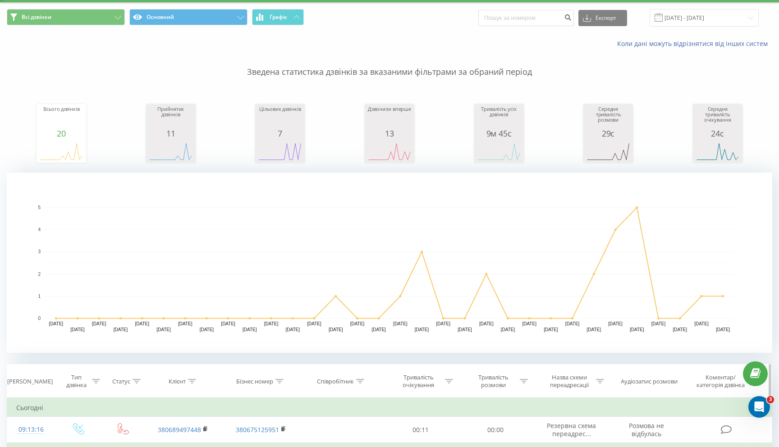
scroll to position [18, 0]
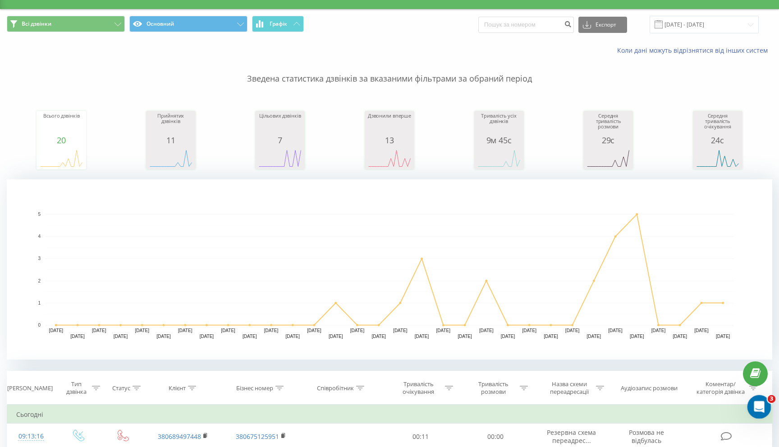
click html
click at [763, 407] on div "Відкрити програму для спілкування Intercom" at bounding box center [758, 406] width 30 height 30
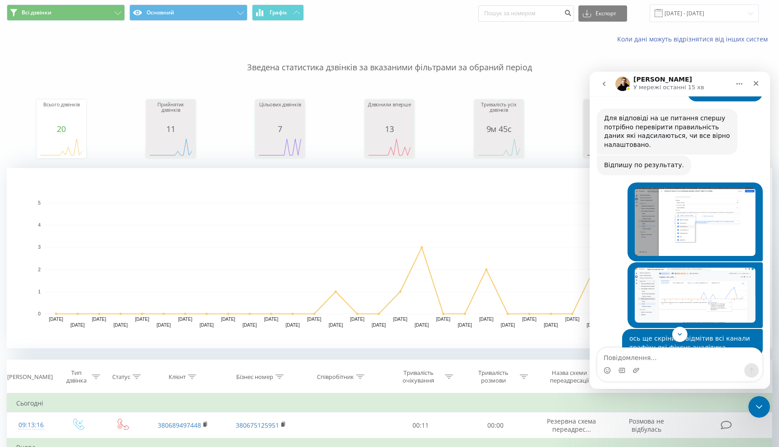
scroll to position [21, 0]
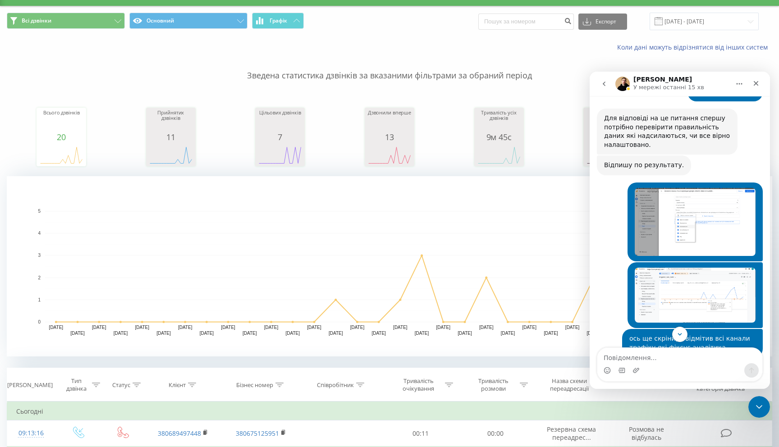
click at [342, 120] on div "Всього дзвінків 20 date totalCalls [DATE] 0 [DATE] 0 [DATE] 0 [DATE] 0 [DATE] 0…" at bounding box center [389, 129] width 765 height 78
click at [756, 83] on icon "Закрити" at bounding box center [756, 83] width 5 height 5
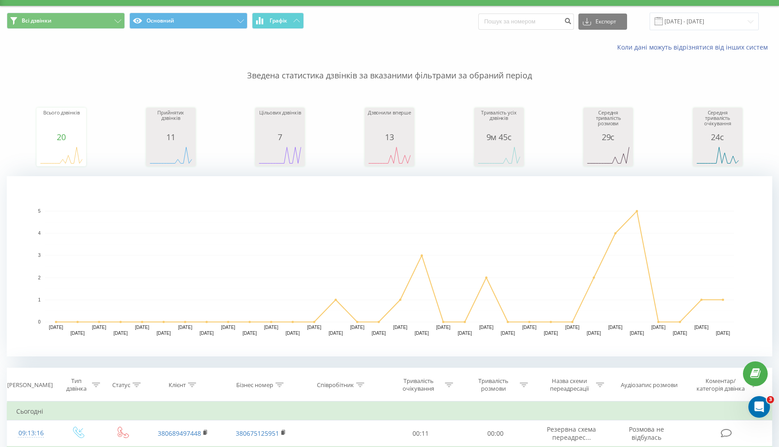
scroll to position [0, 0]
